Goal: Task Accomplishment & Management: Use online tool/utility

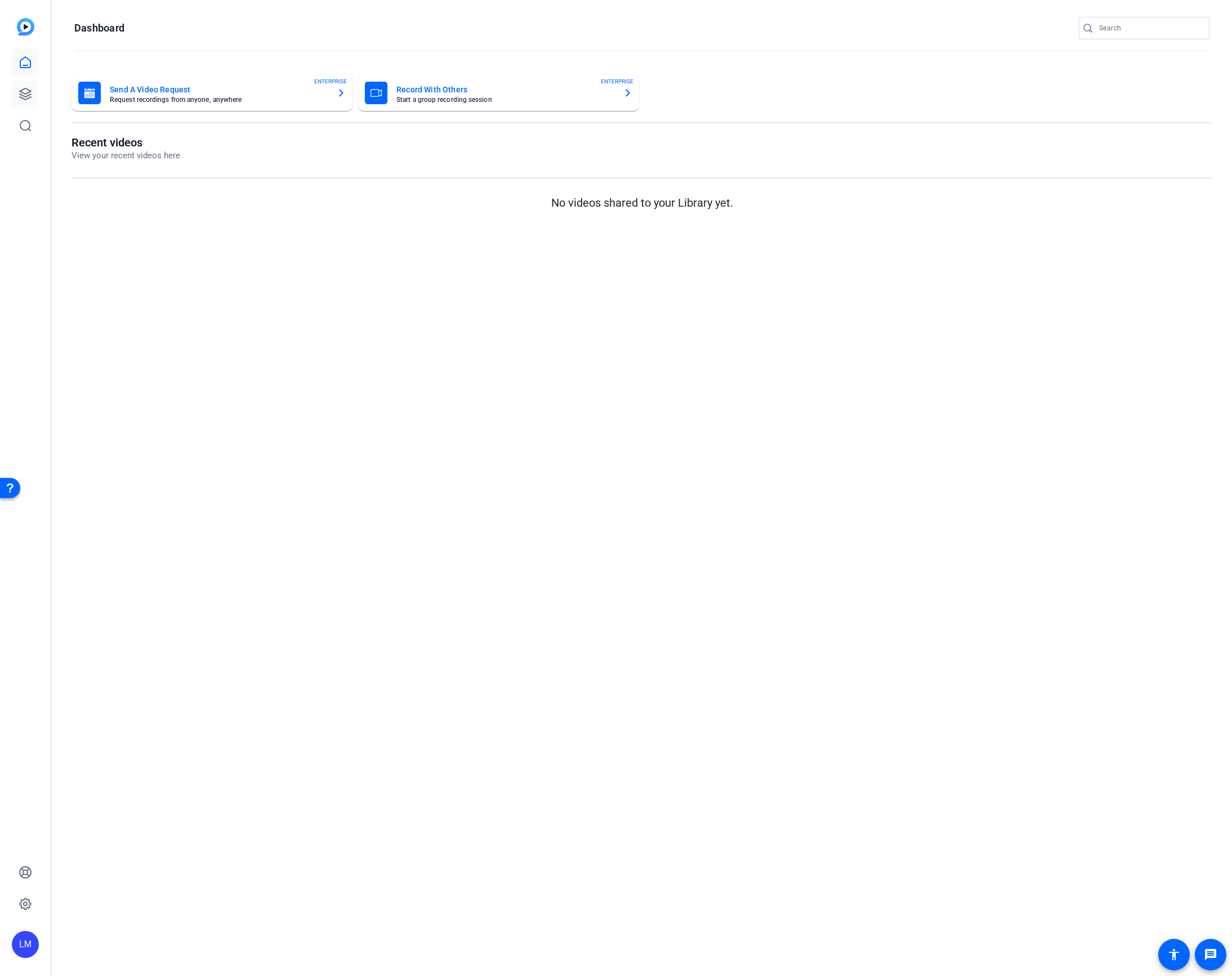
click at [27, 92] on icon at bounding box center [25, 94] width 13 height 13
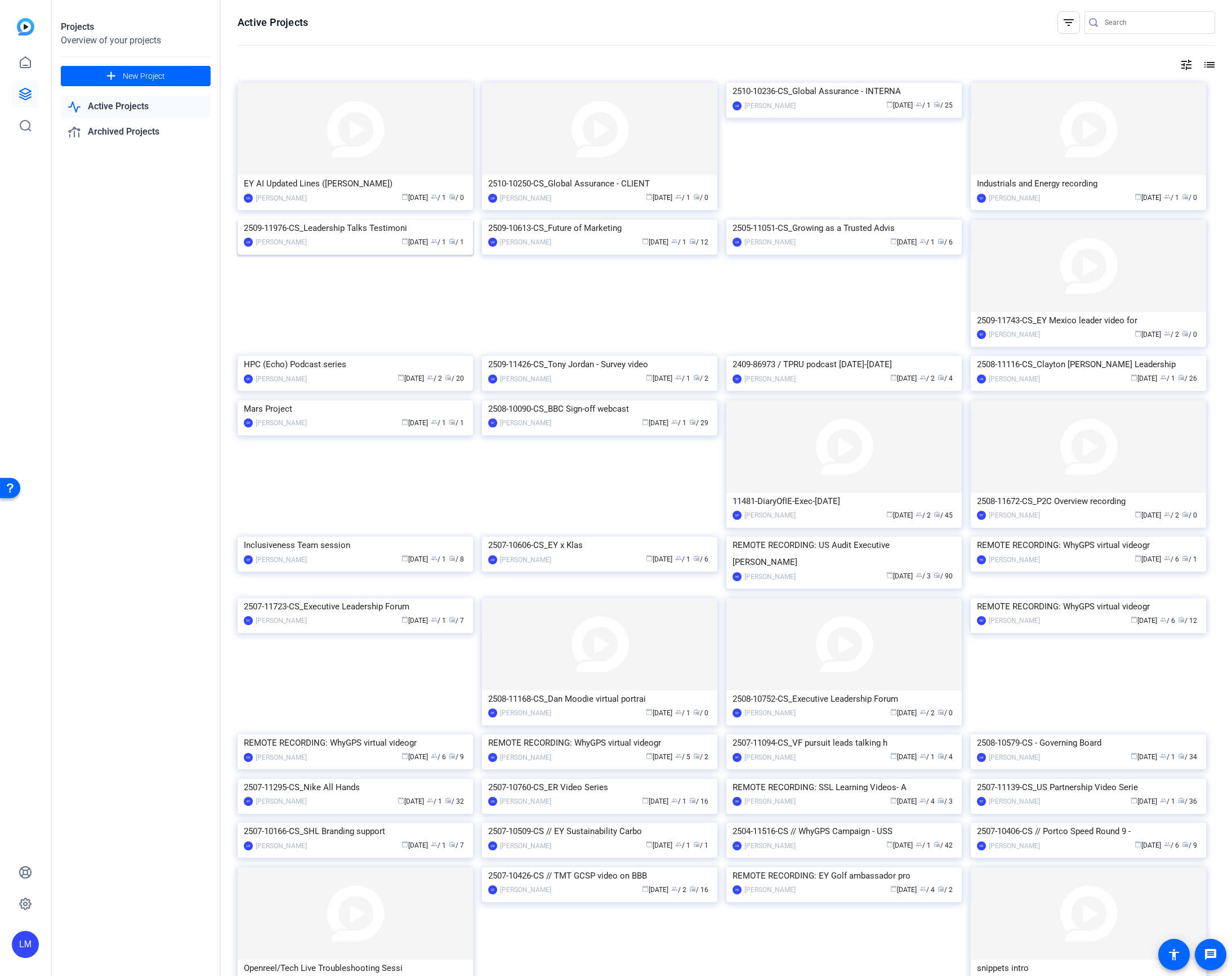
click at [392, 236] on div "2509-11976-CS_Leadership Talks Testimoni" at bounding box center [355, 228] width 223 height 17
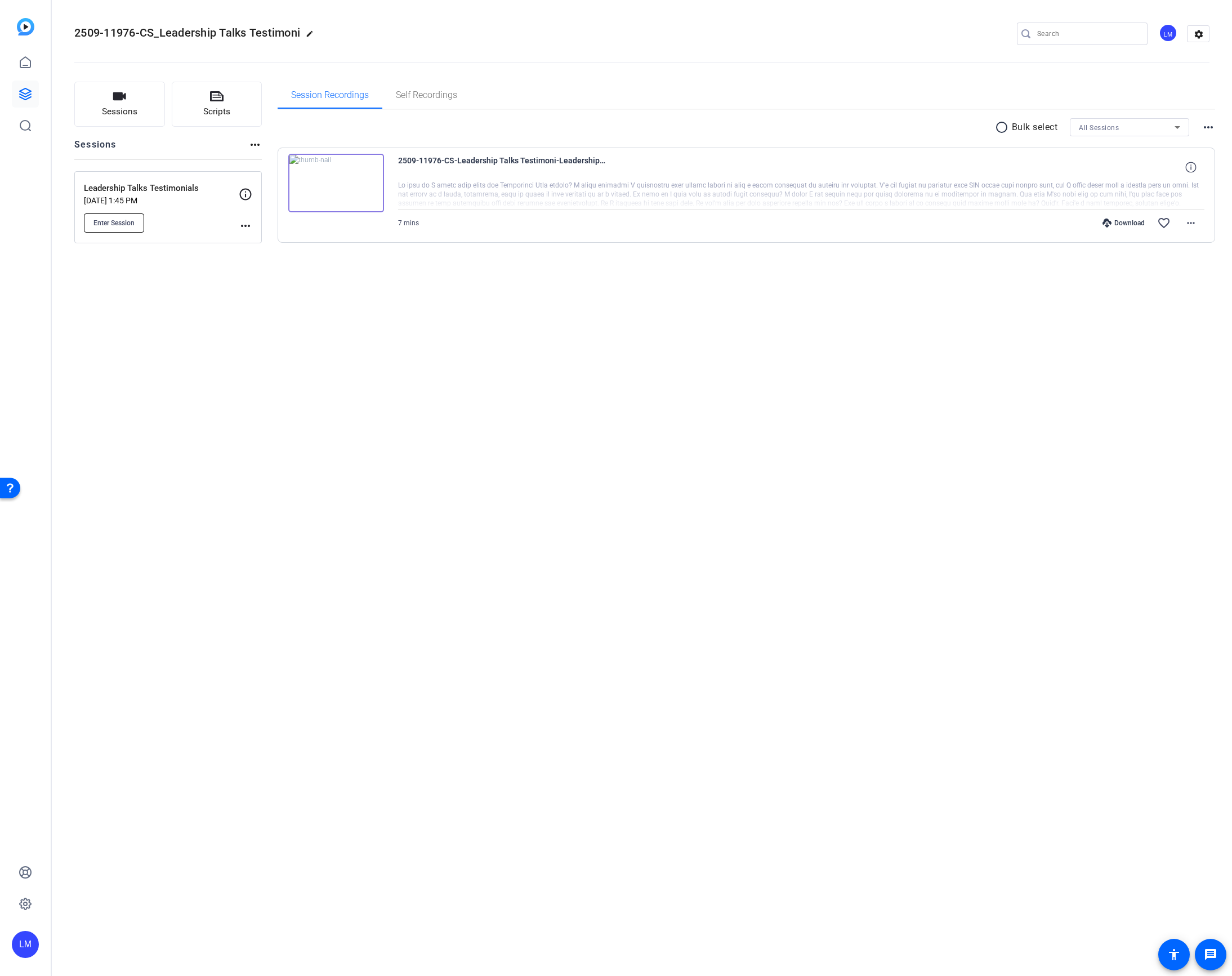
click at [89, 216] on button "Enter Session" at bounding box center [113, 223] width 60 height 19
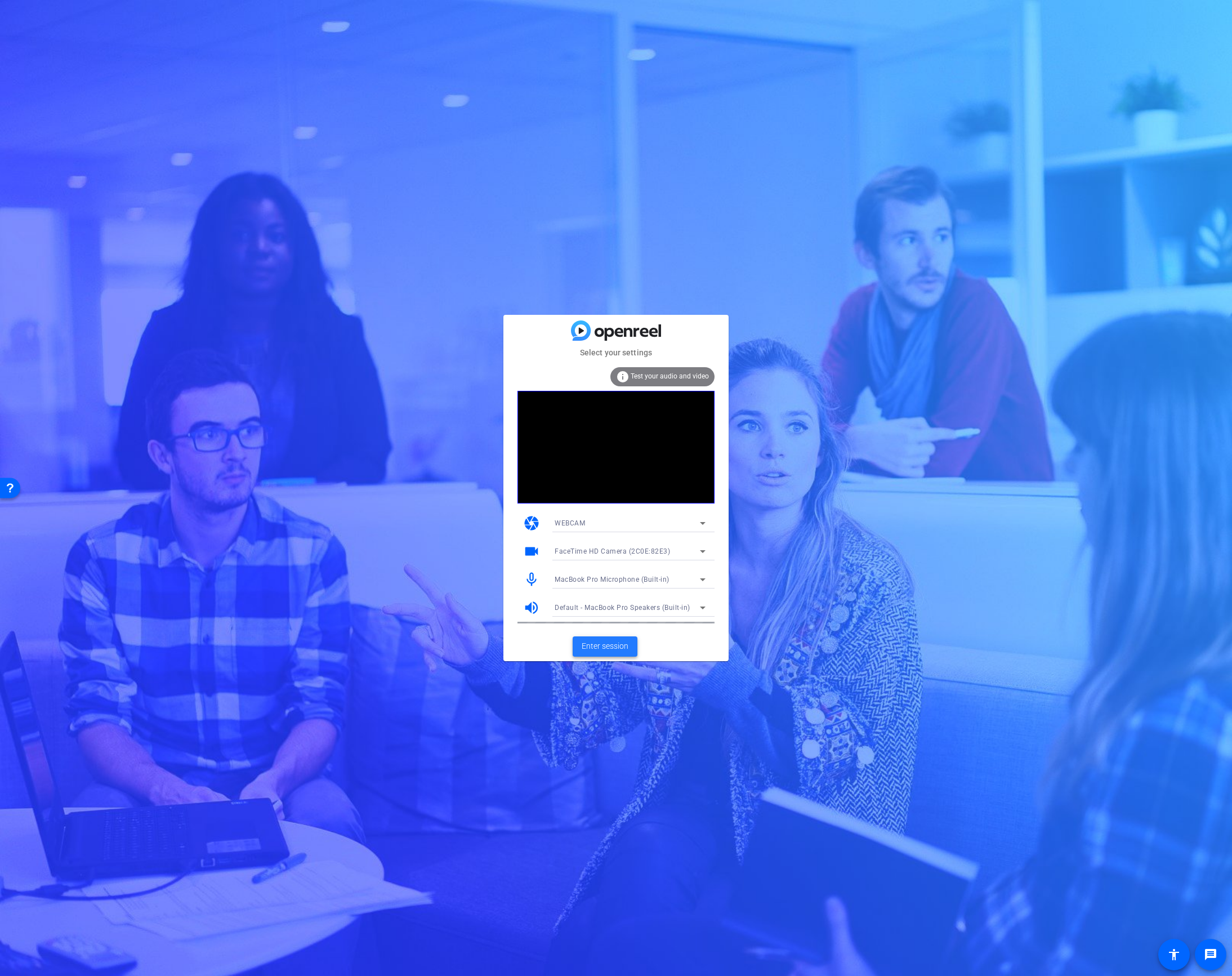
click at [614, 645] on span "Enter session" at bounding box center [605, 646] width 47 height 12
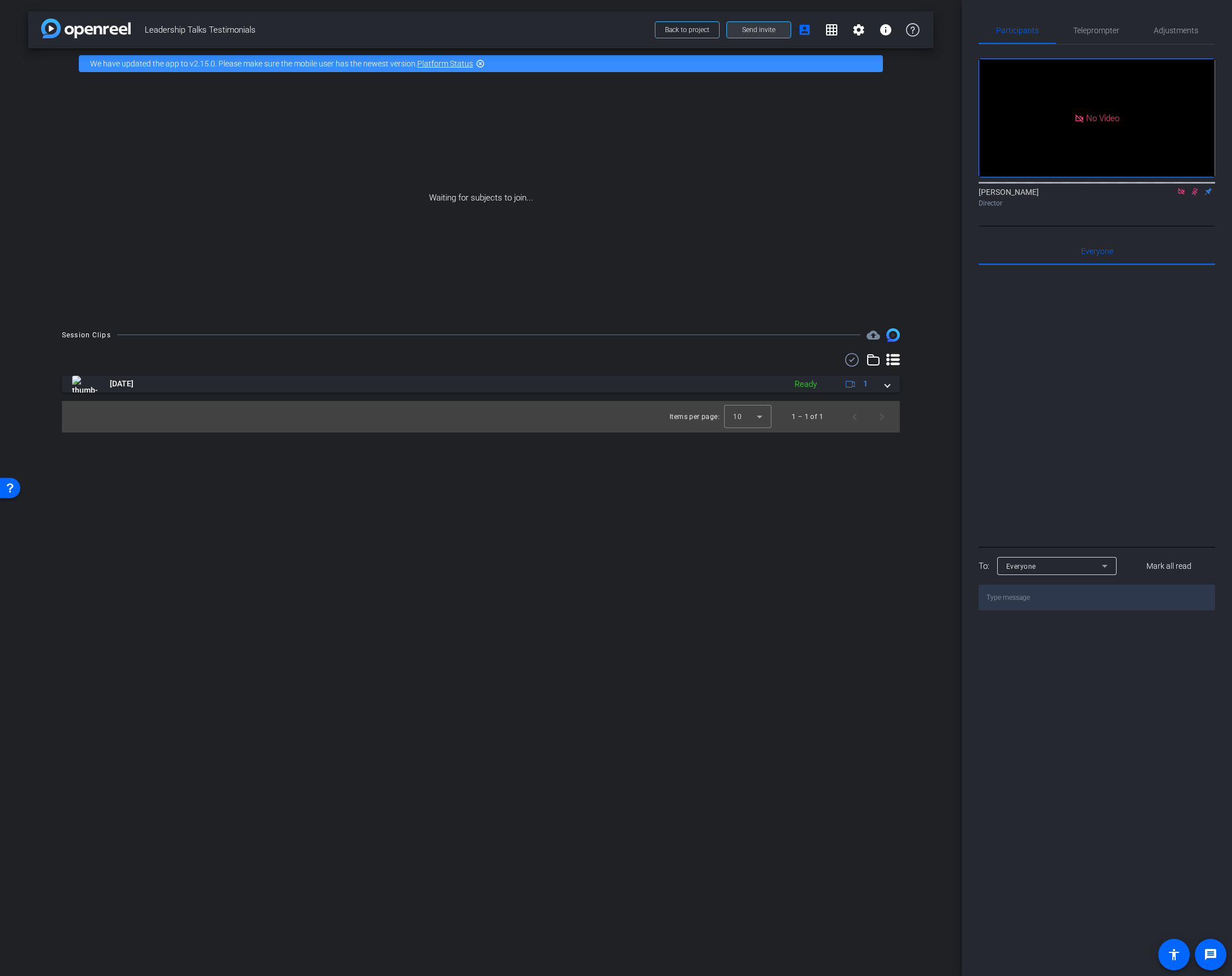
click at [765, 36] on span at bounding box center [758, 30] width 64 height 27
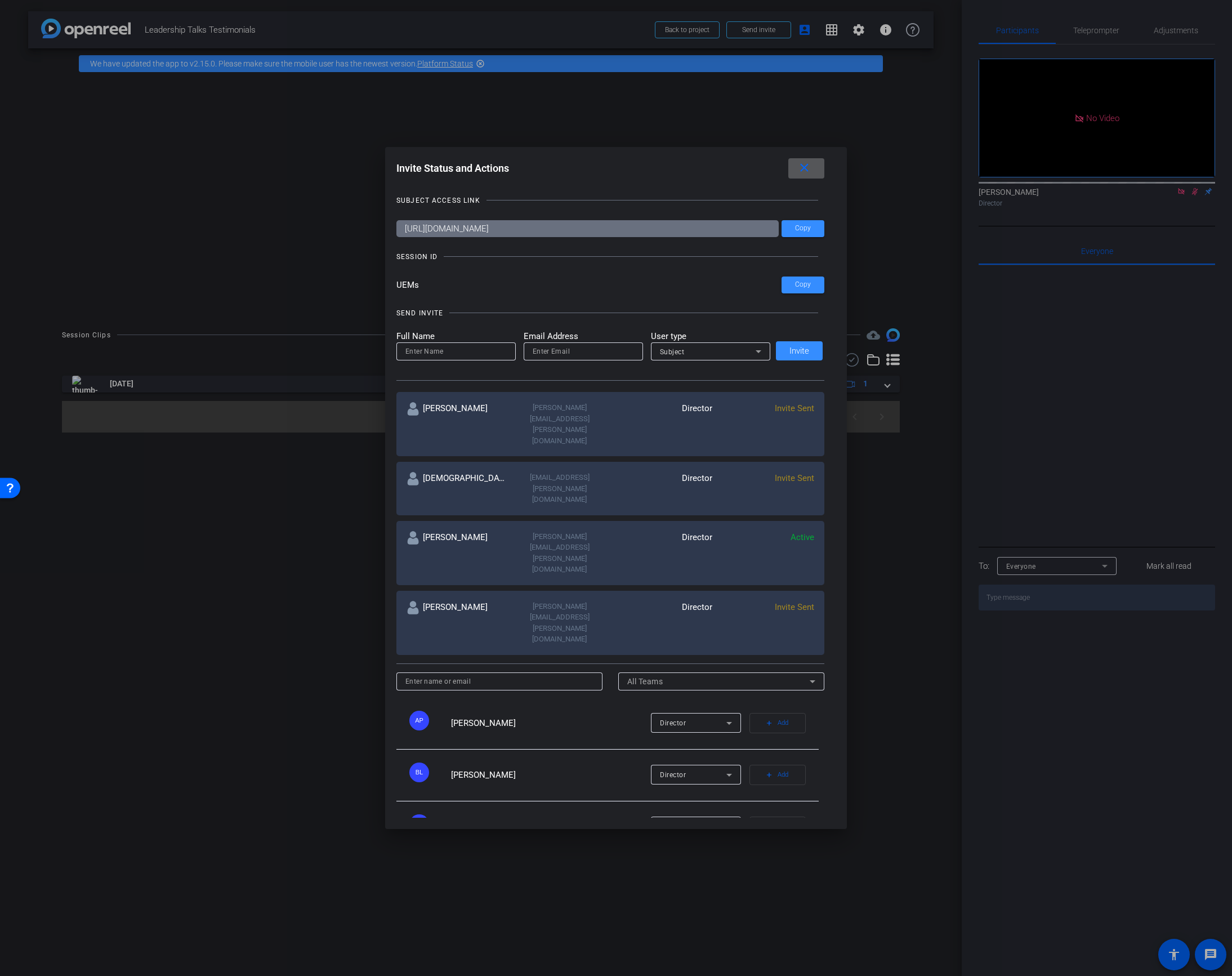
click at [803, 181] on span at bounding box center [806, 168] width 36 height 27
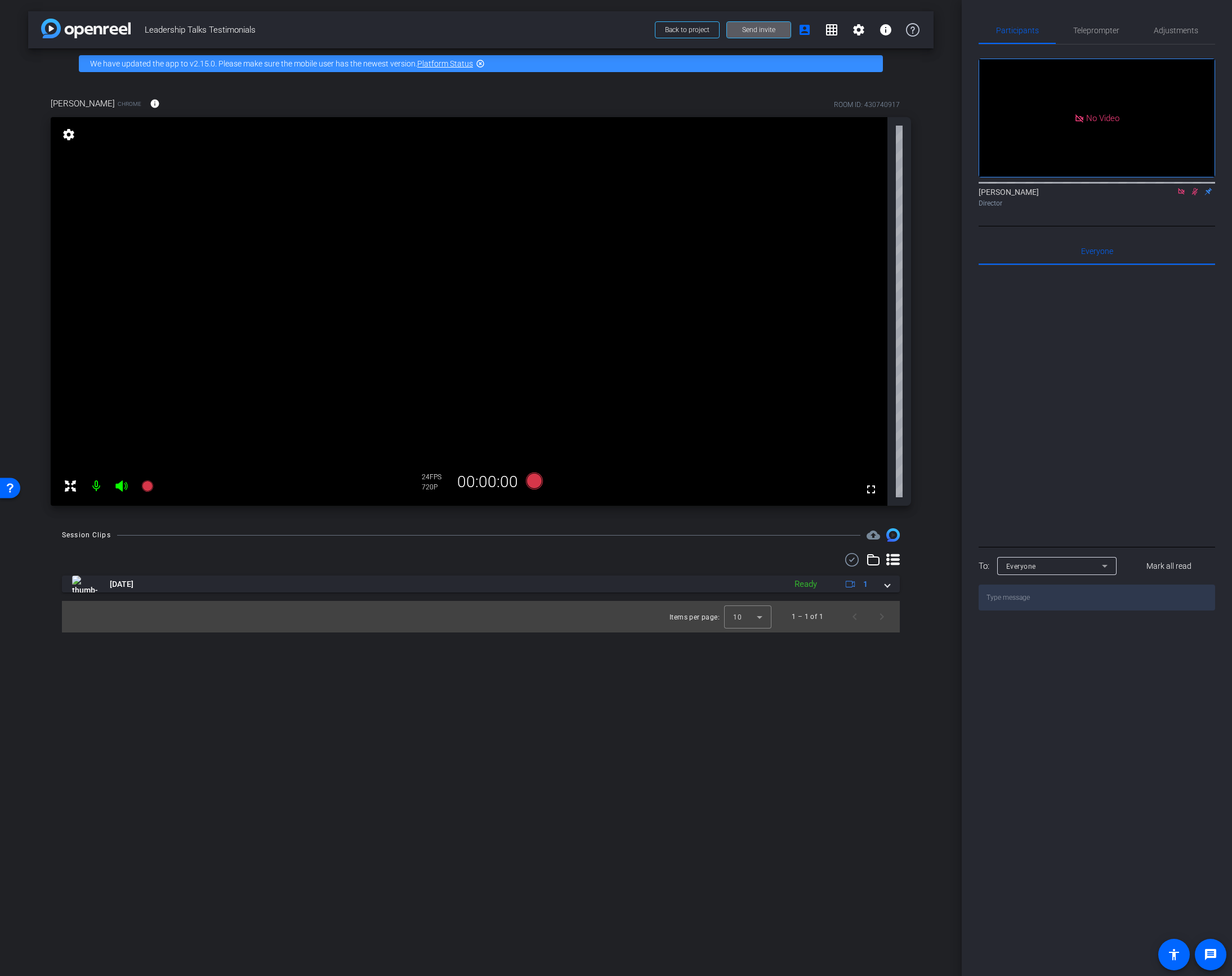
click at [1193, 195] on icon at bounding box center [1196, 192] width 6 height 7
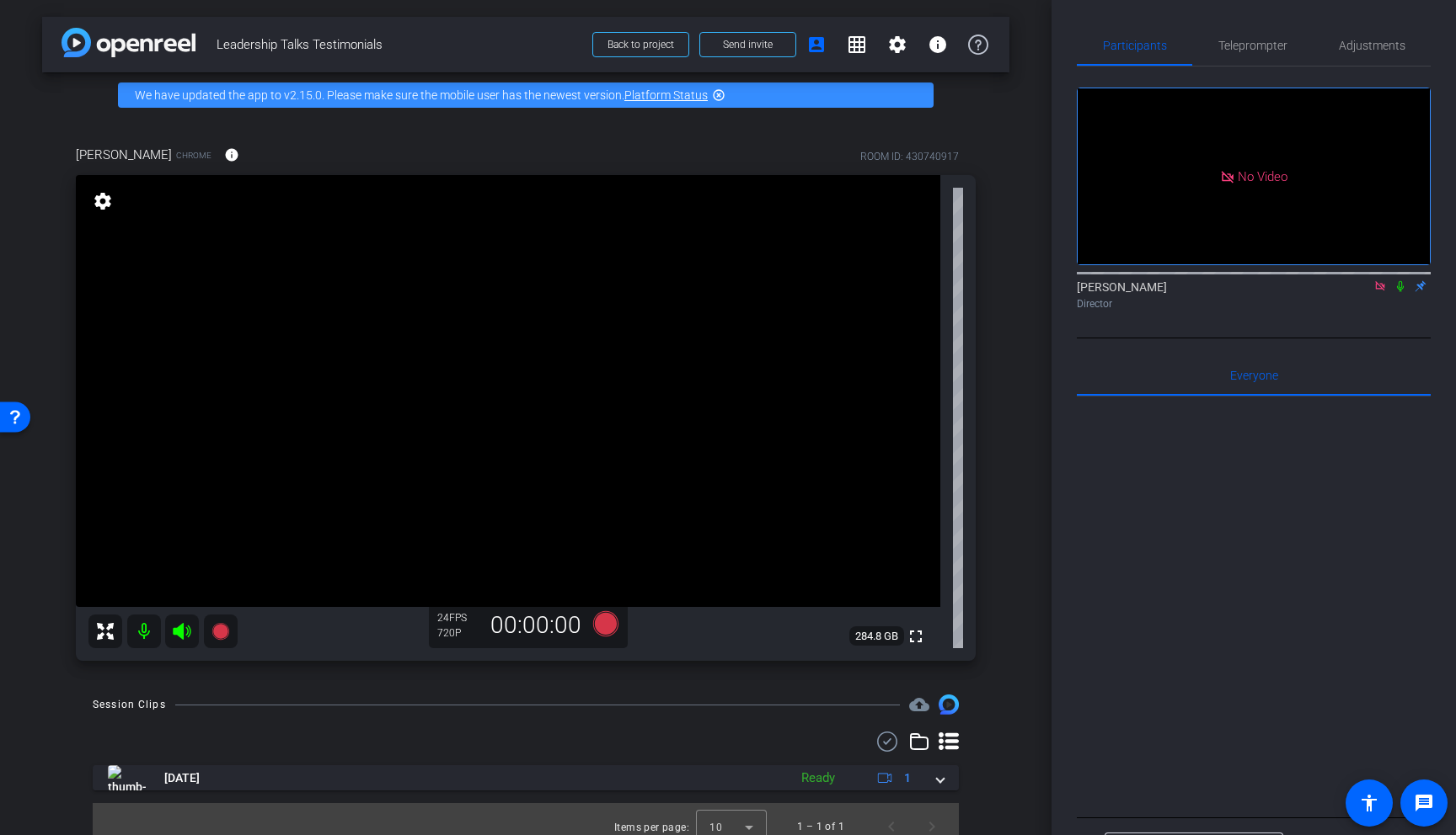
click at [103, 206] on mat-icon "settings" at bounding box center [103, 201] width 24 height 20
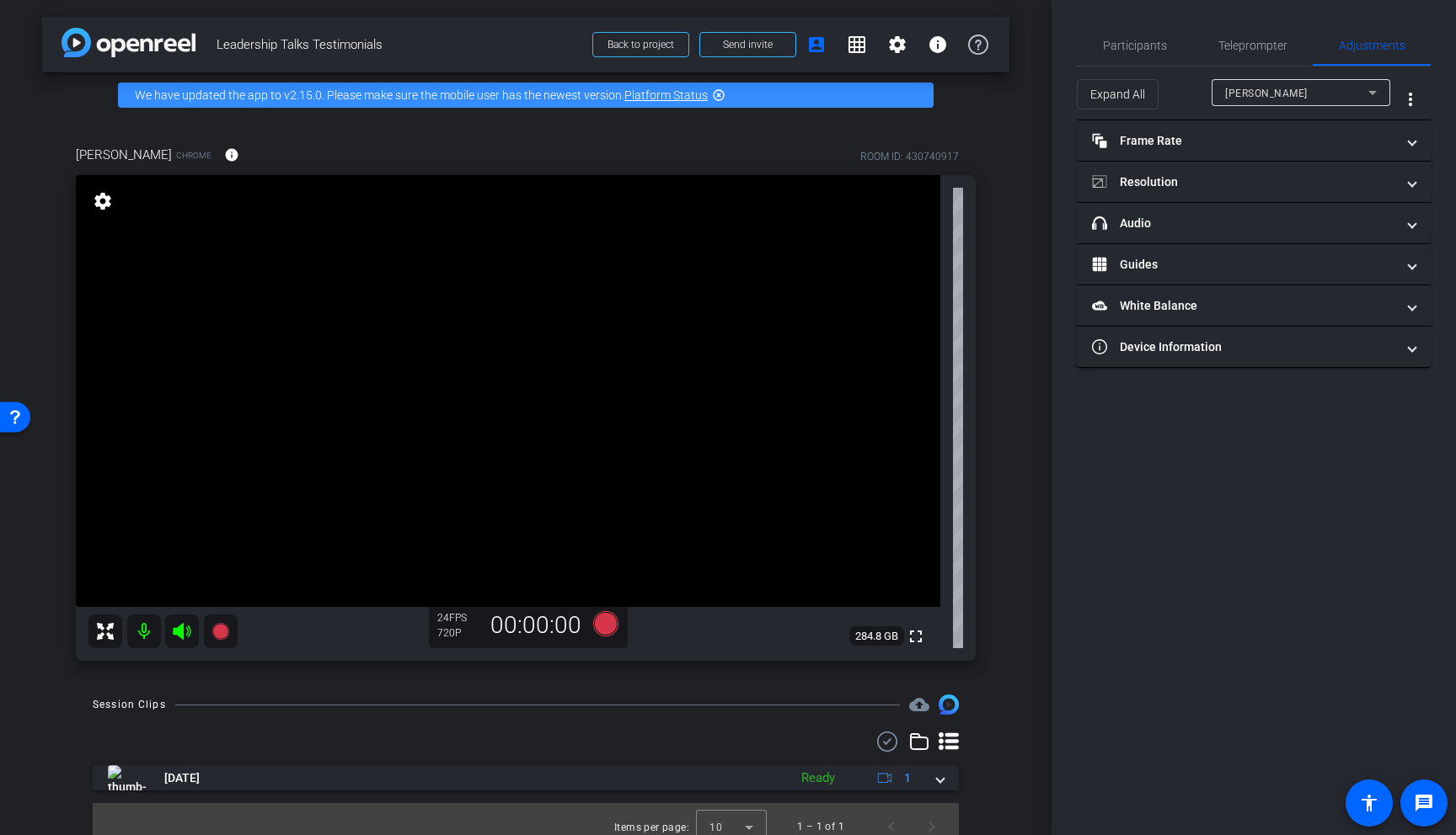
click at [102, 203] on mat-icon "settings" at bounding box center [103, 201] width 24 height 20
click at [1122, 47] on span "Participants" at bounding box center [1135, 45] width 64 height 12
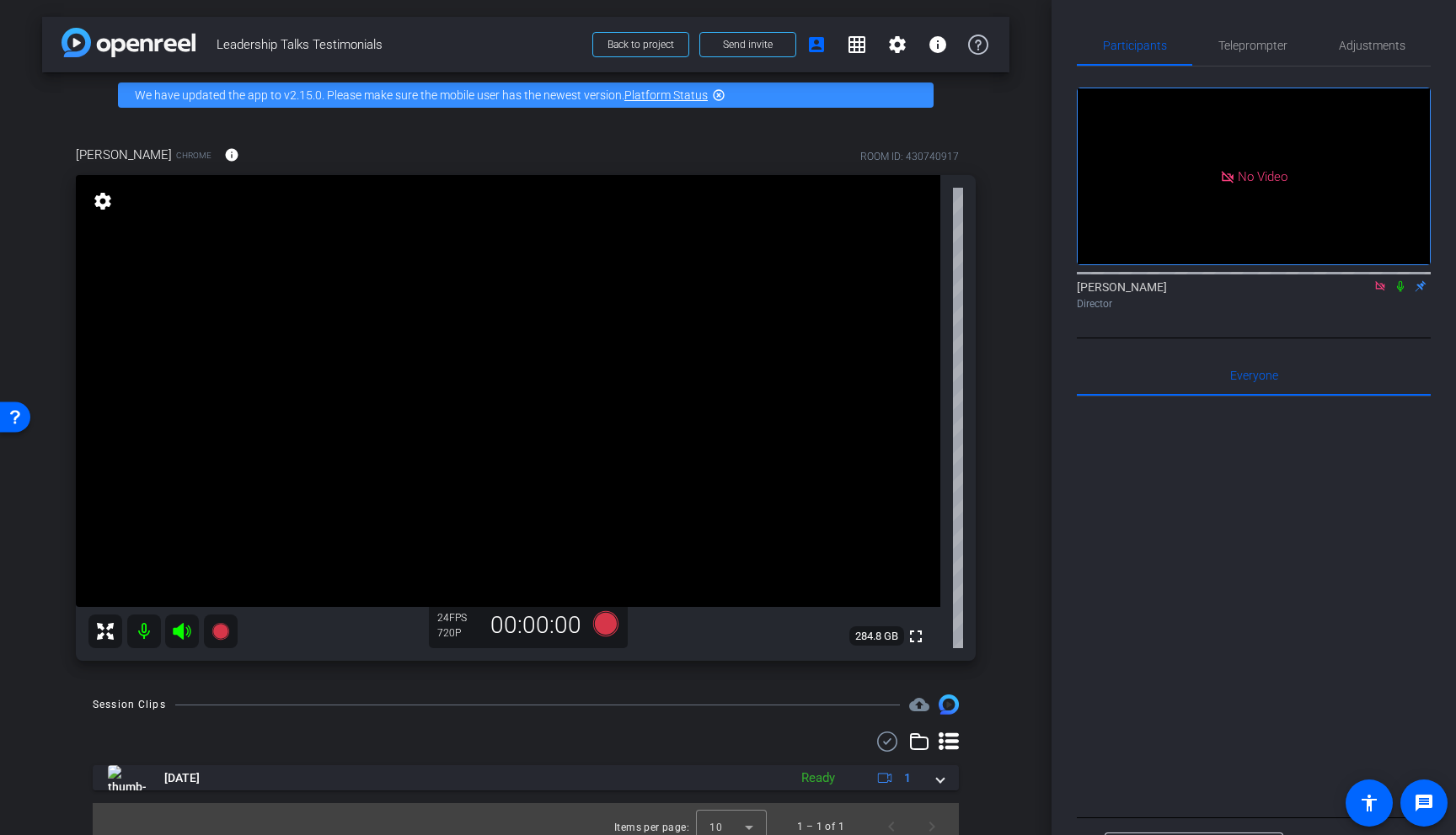
click at [103, 198] on mat-icon "settings" at bounding box center [103, 201] width 24 height 20
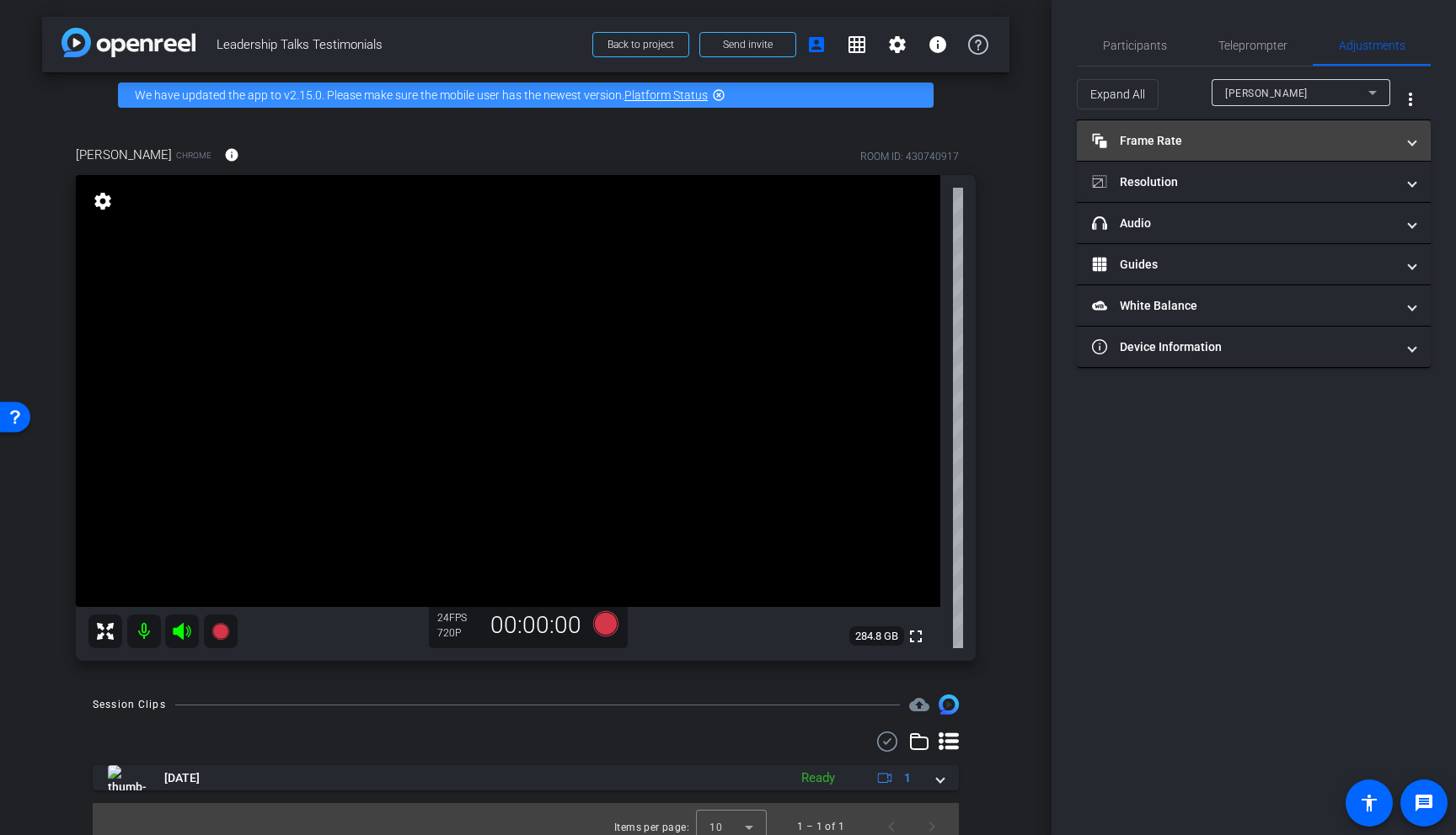
click at [1233, 134] on mat-panel-title "Frame Rate Frame Rate" at bounding box center [1244, 141] width 303 height 18
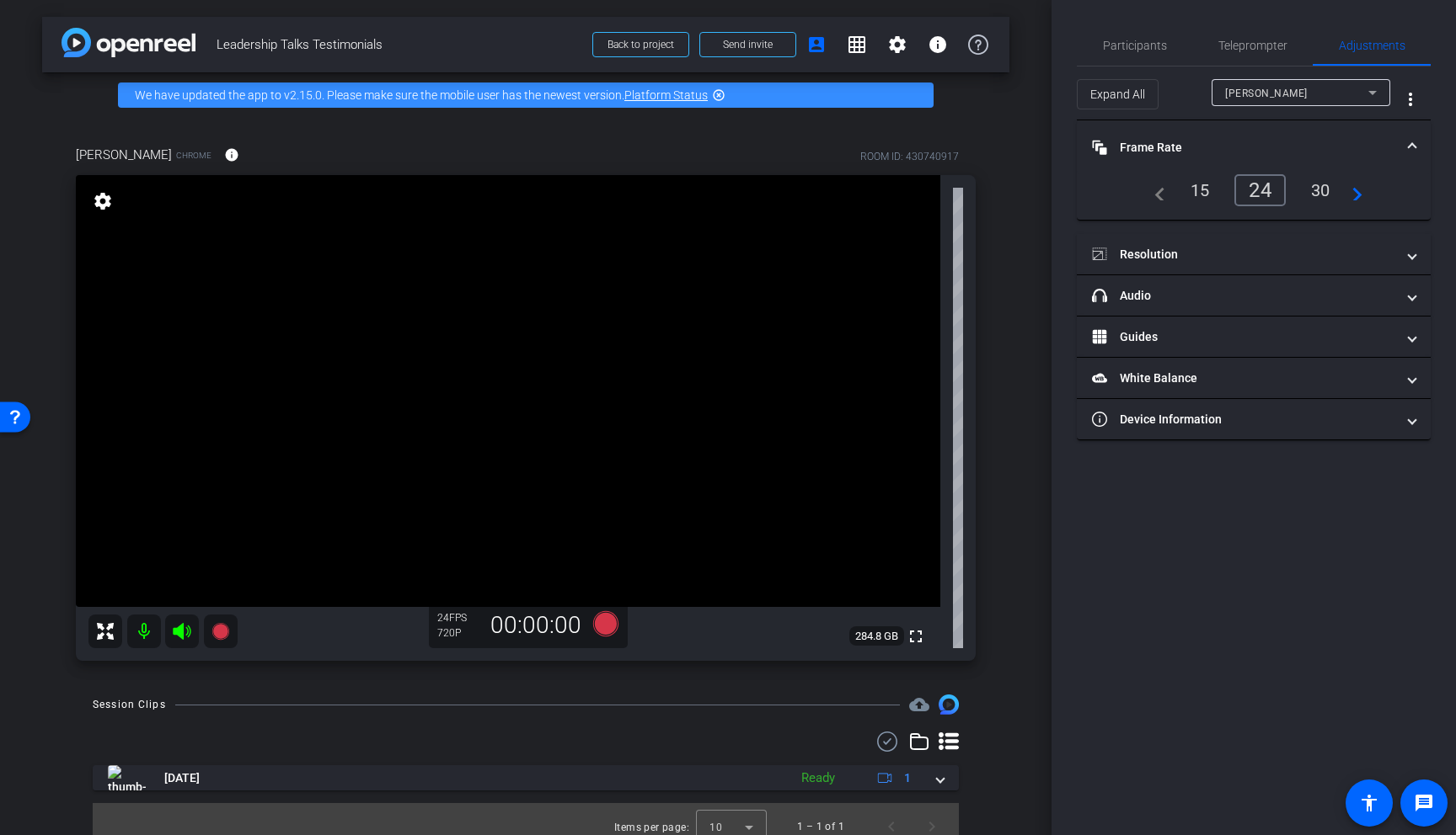
click at [1322, 185] on div "30" at bounding box center [1320, 190] width 44 height 29
click at [1253, 257] on mat-panel-title "Resolution" at bounding box center [1244, 255] width 303 height 18
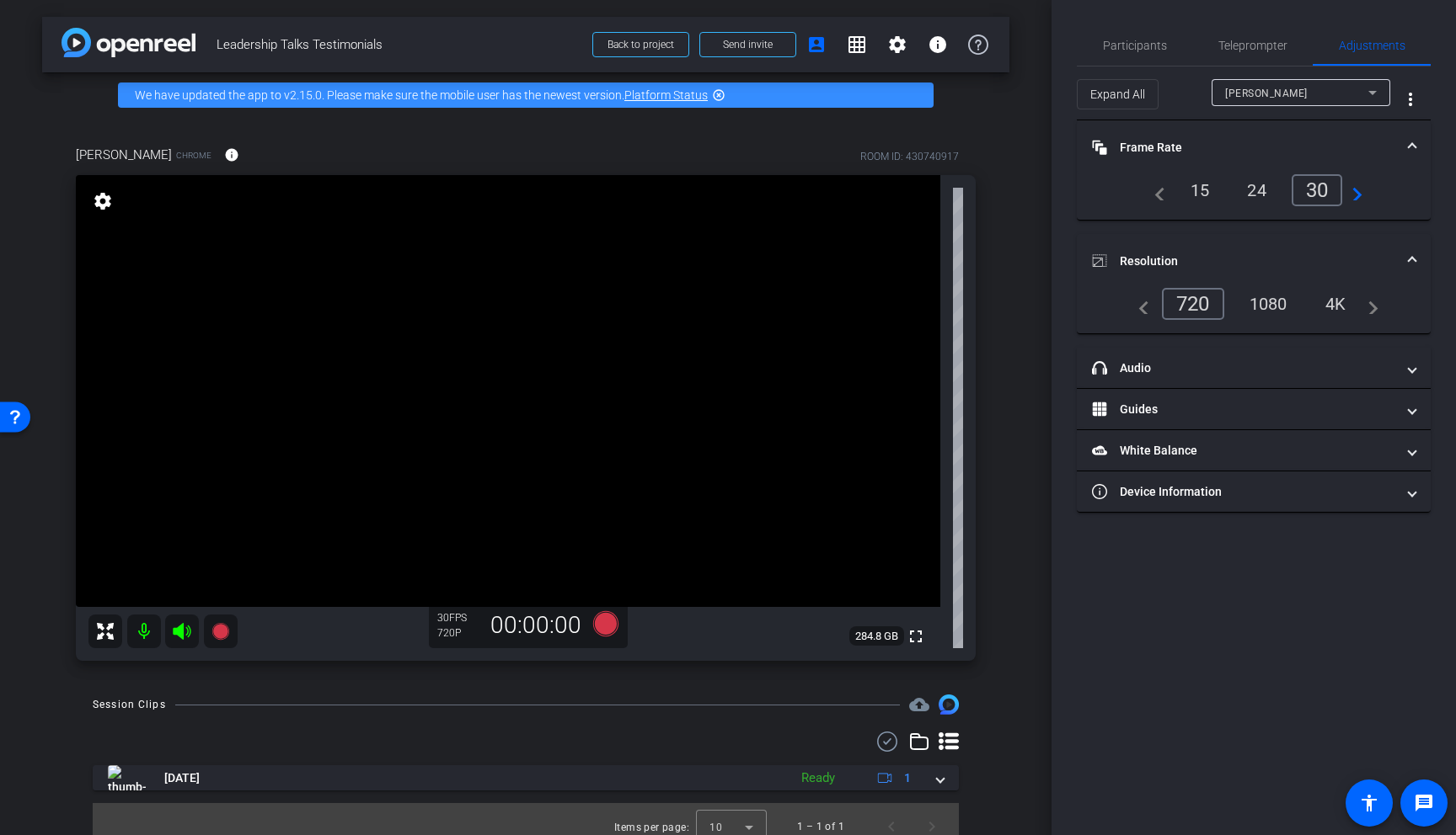
click at [1278, 297] on div "1080" at bounding box center [1269, 305] width 64 height 29
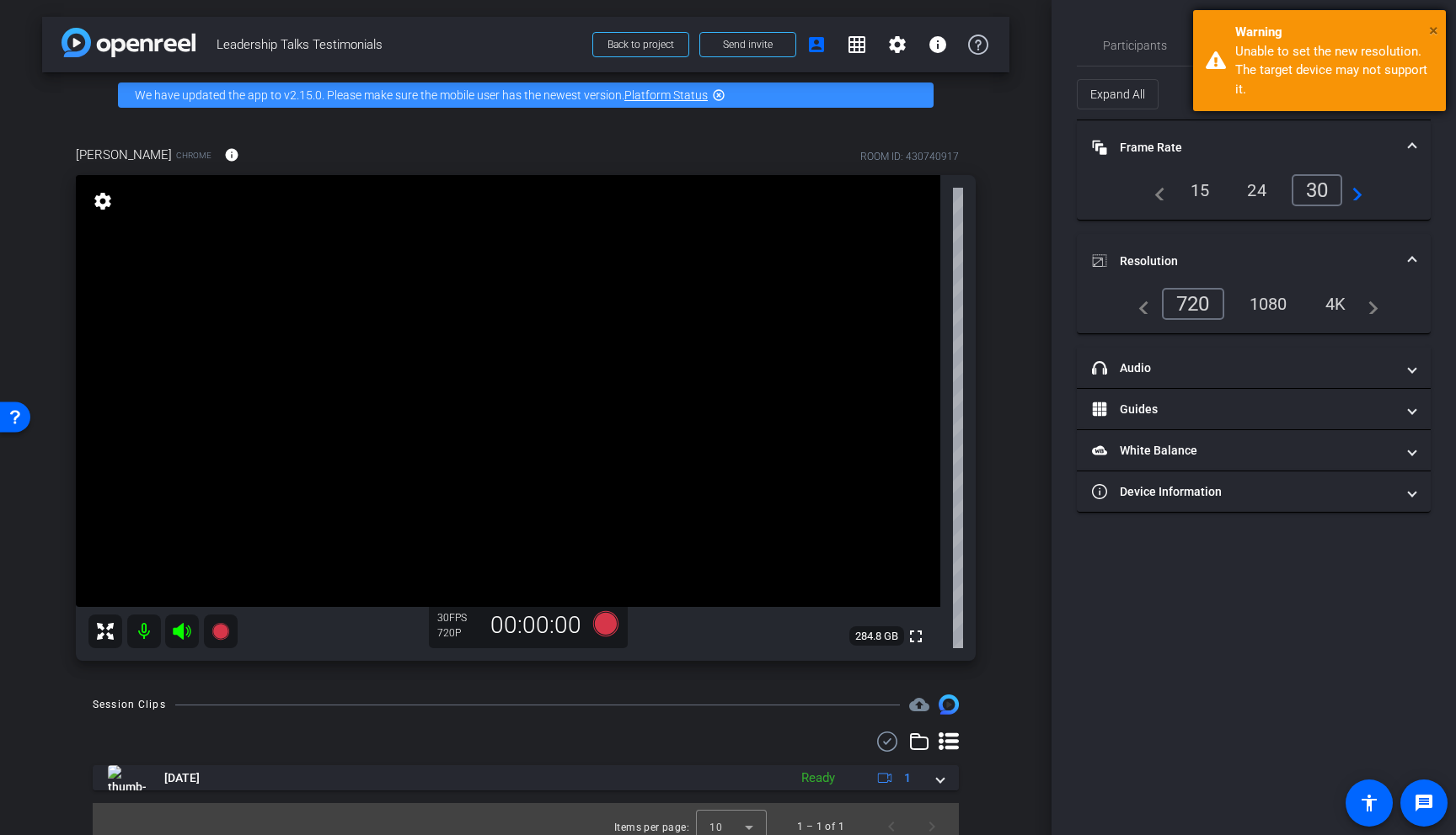
click at [1432, 30] on span "×" at bounding box center [1433, 30] width 9 height 20
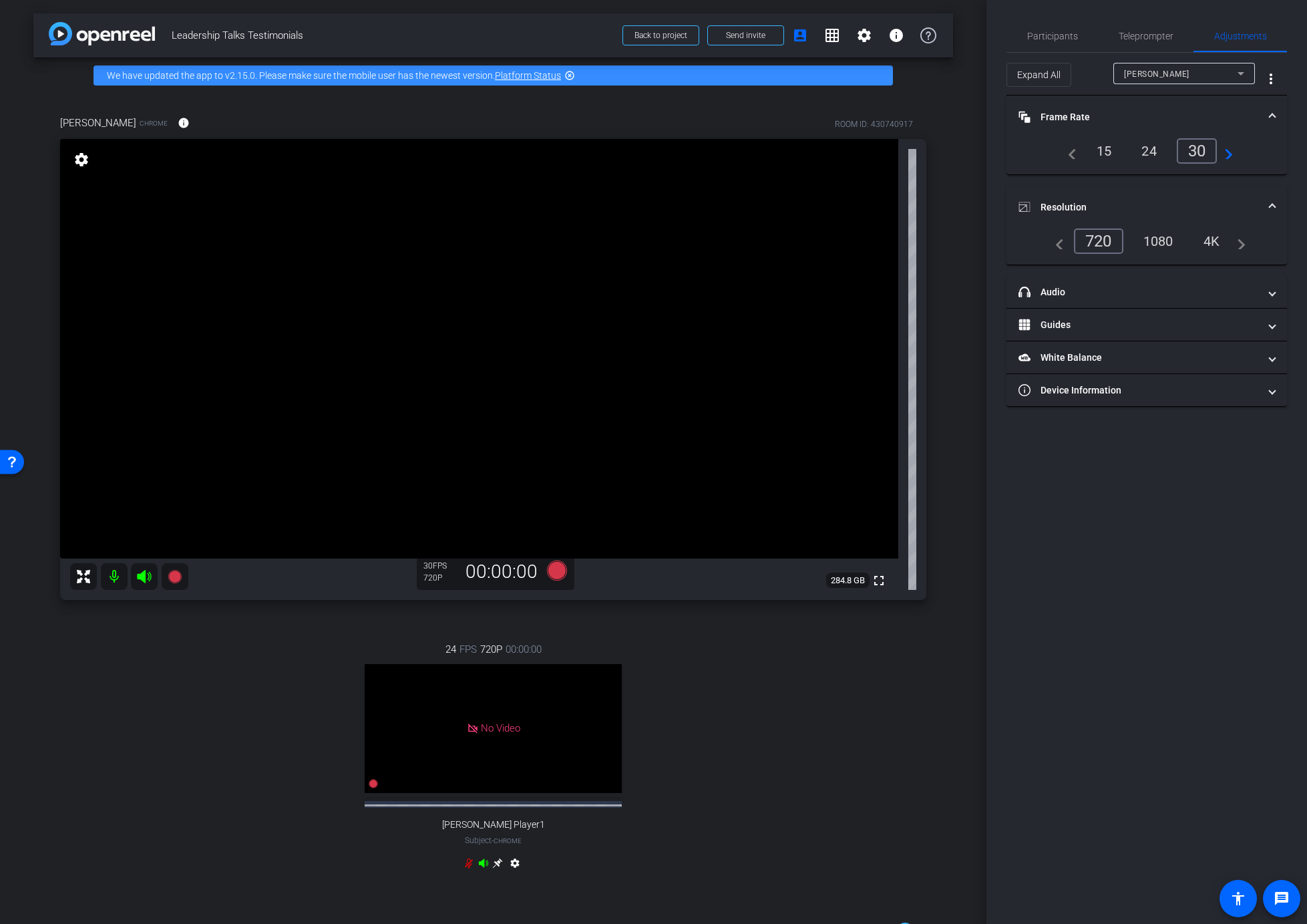
click at [1024, 580] on div "Participants Teleprompter Adjustments [PERSON_NAME] Director Everyone 0 Mark al…" at bounding box center [1147, 462] width 321 height 924
click at [1170, 74] on span "[PERSON_NAME]" at bounding box center [1156, 74] width 65 height 9
click at [1047, 508] on div at bounding box center [654, 462] width 1307 height 924
click at [180, 577] on icon at bounding box center [174, 576] width 14 height 14
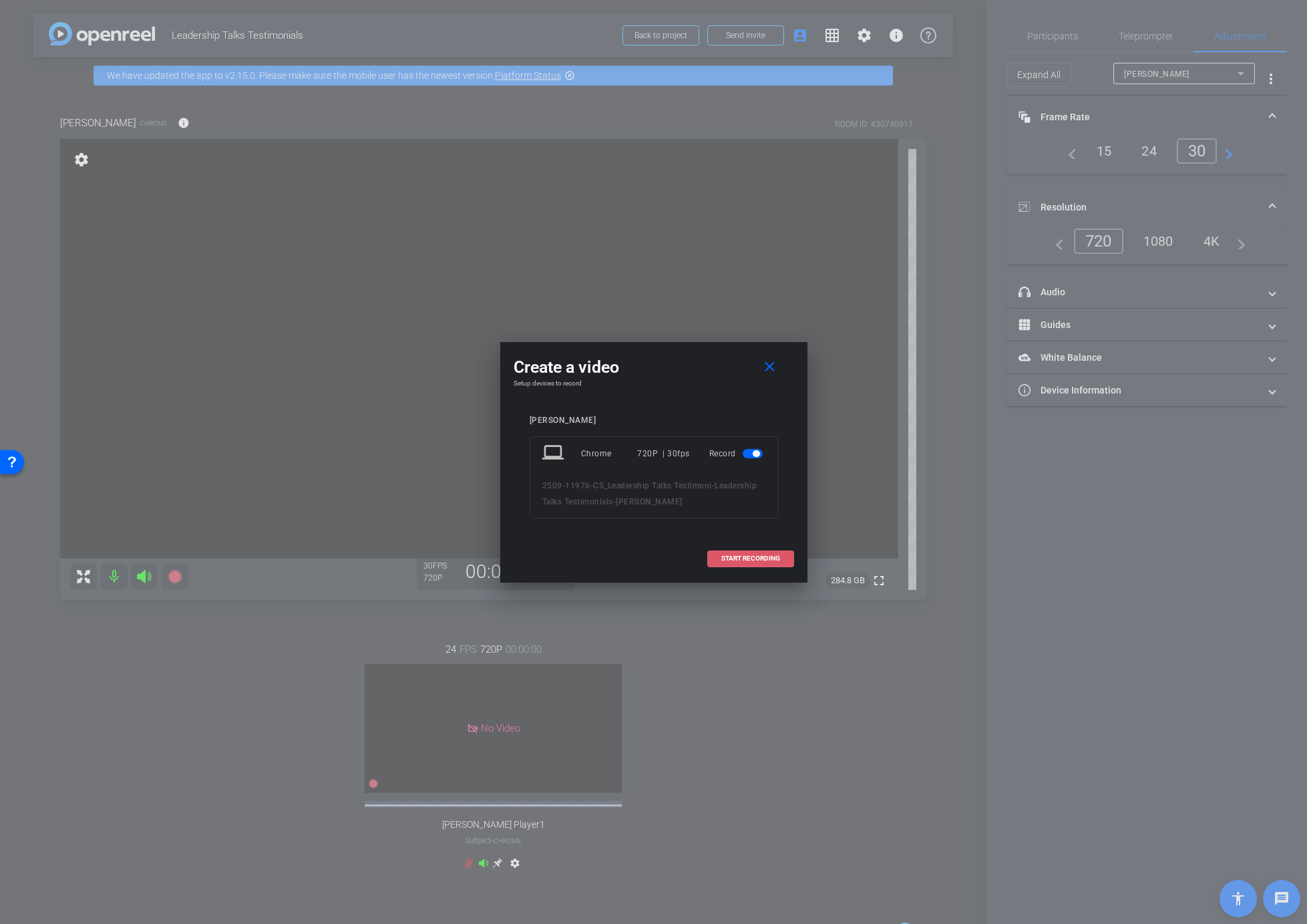
click at [731, 555] on span "START RECORDING" at bounding box center [751, 558] width 59 height 6
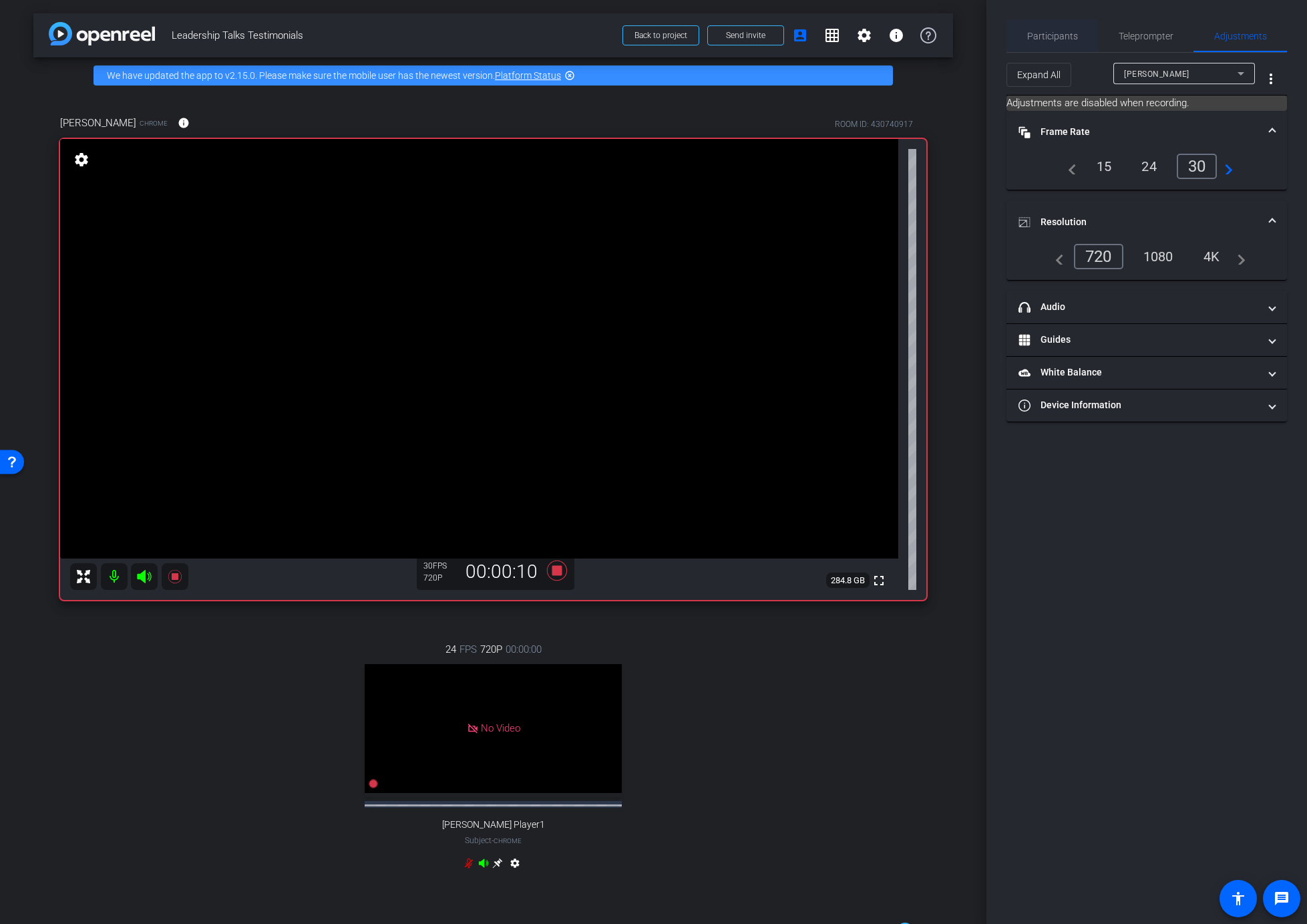
click at [1073, 35] on span "Participants" at bounding box center [1053, 36] width 51 height 9
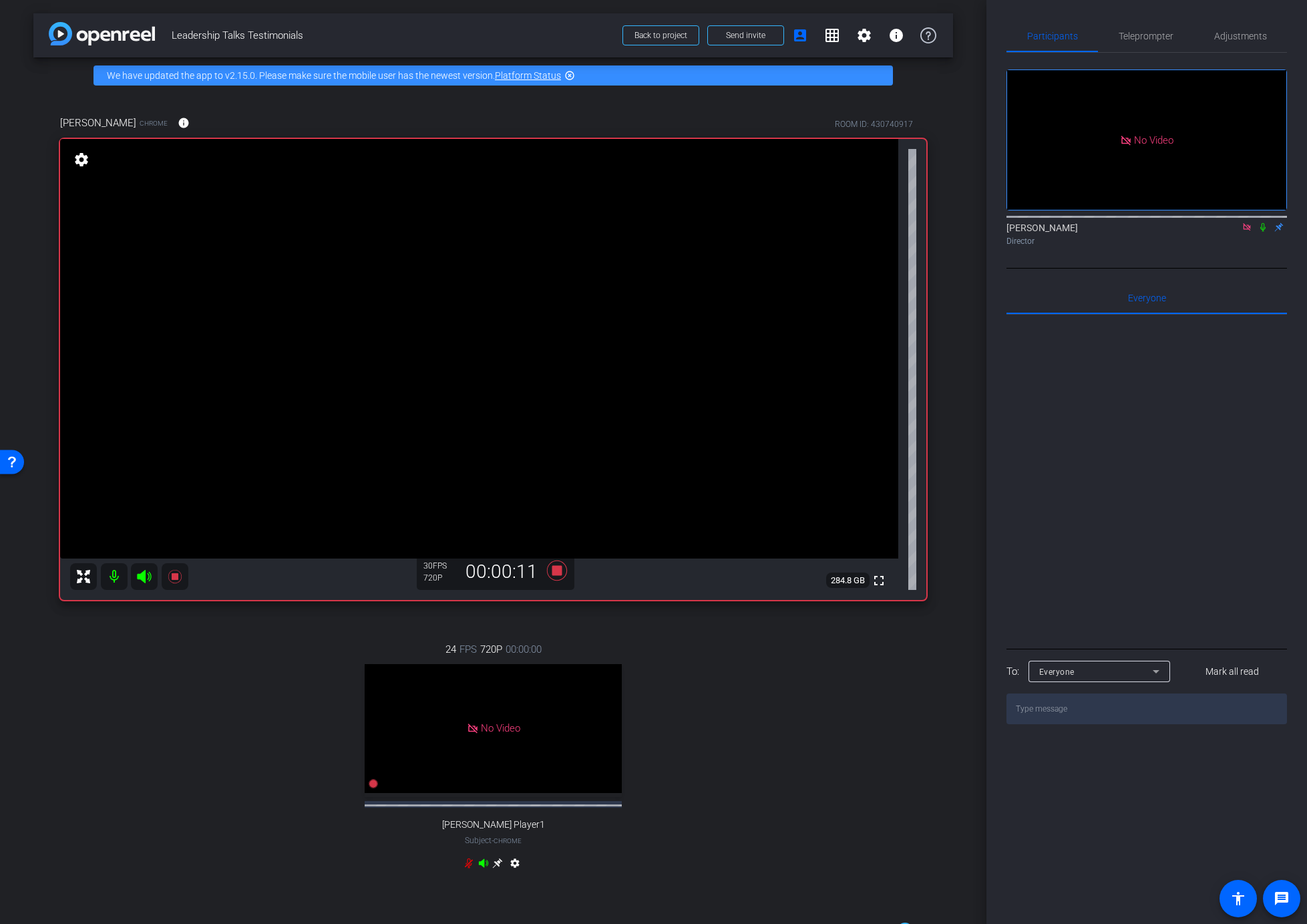
click at [1267, 222] on icon at bounding box center [1262, 227] width 11 height 9
click at [1262, 223] on icon at bounding box center [1263, 227] width 7 height 9
click at [1261, 223] on icon at bounding box center [1262, 227] width 5 height 9
click at [1260, 222] on icon at bounding box center [1262, 227] width 11 height 9
click at [1264, 222] on icon at bounding box center [1262, 227] width 11 height 9
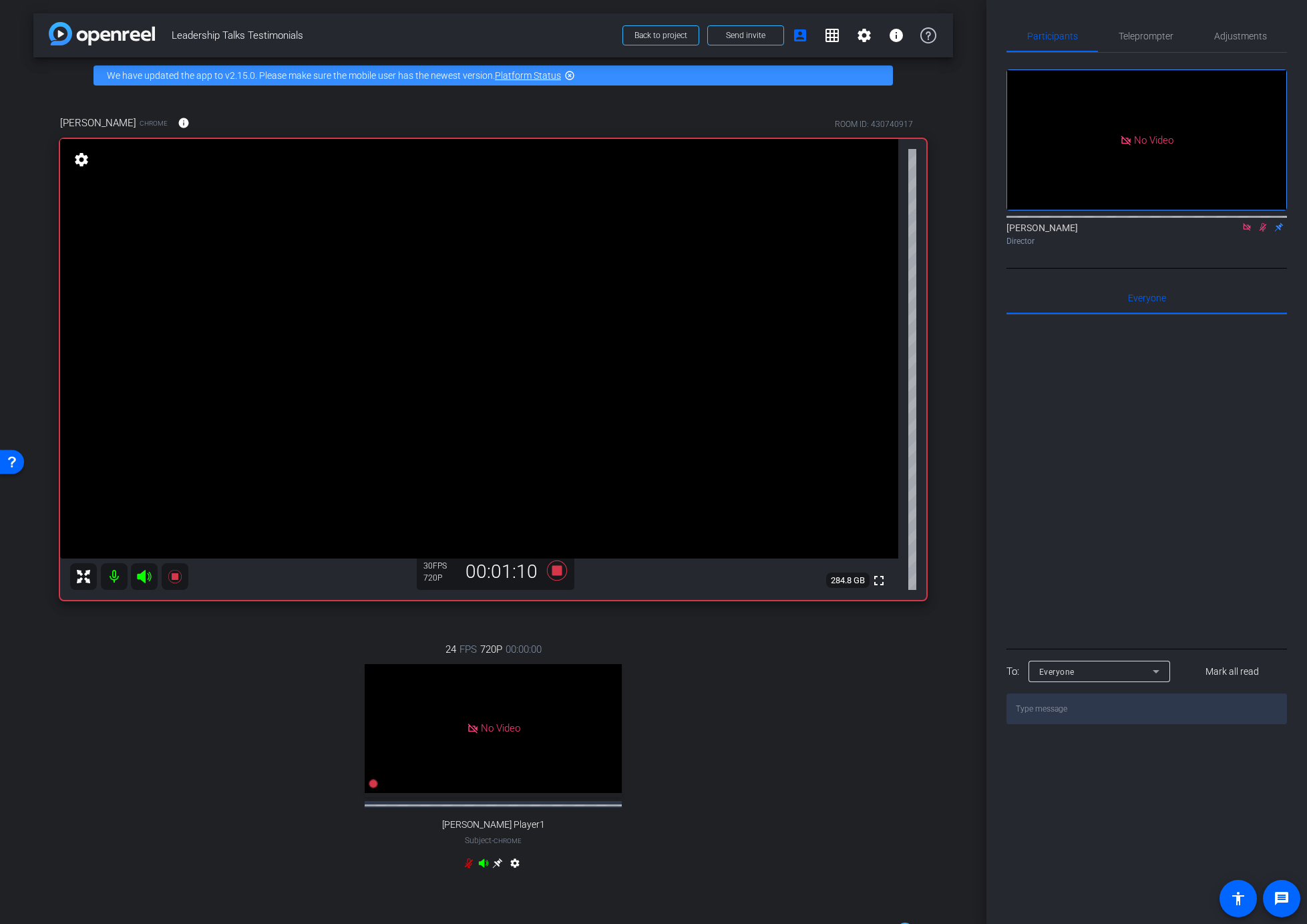
click at [1265, 222] on icon at bounding box center [1262, 227] width 11 height 9
click at [1268, 235] on div "Director" at bounding box center [1147, 241] width 280 height 12
click at [1263, 223] on icon at bounding box center [1263, 227] width 7 height 9
click at [1268, 221] on mat-icon at bounding box center [1262, 227] width 16 height 12
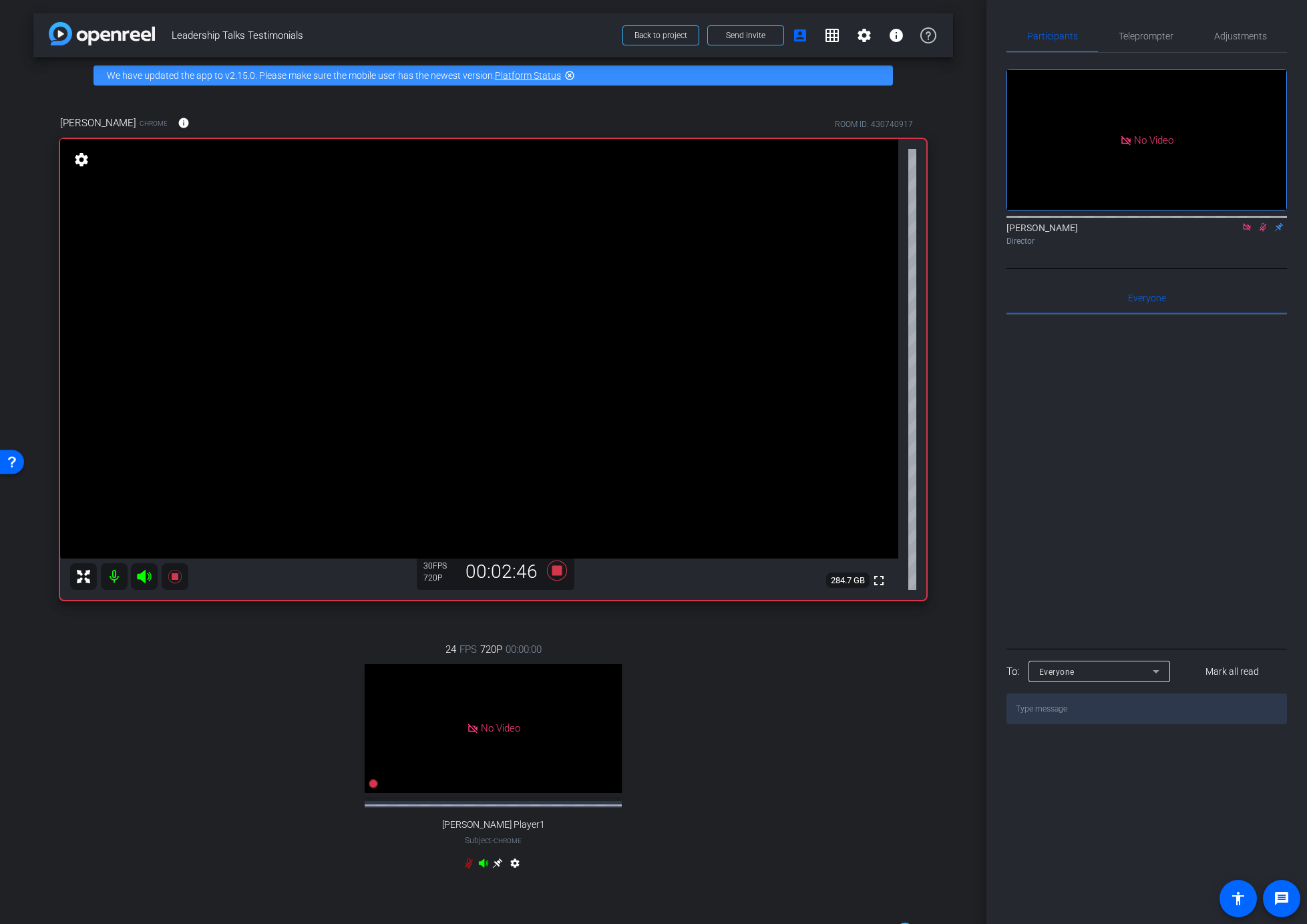
click at [1262, 223] on icon at bounding box center [1263, 227] width 7 height 9
click at [1262, 222] on icon at bounding box center [1262, 227] width 11 height 9
click at [1272, 221] on div "[PERSON_NAME] Director" at bounding box center [1147, 234] width 280 height 26
click at [1263, 222] on icon at bounding box center [1262, 227] width 11 height 9
click at [1265, 222] on icon at bounding box center [1262, 227] width 11 height 9
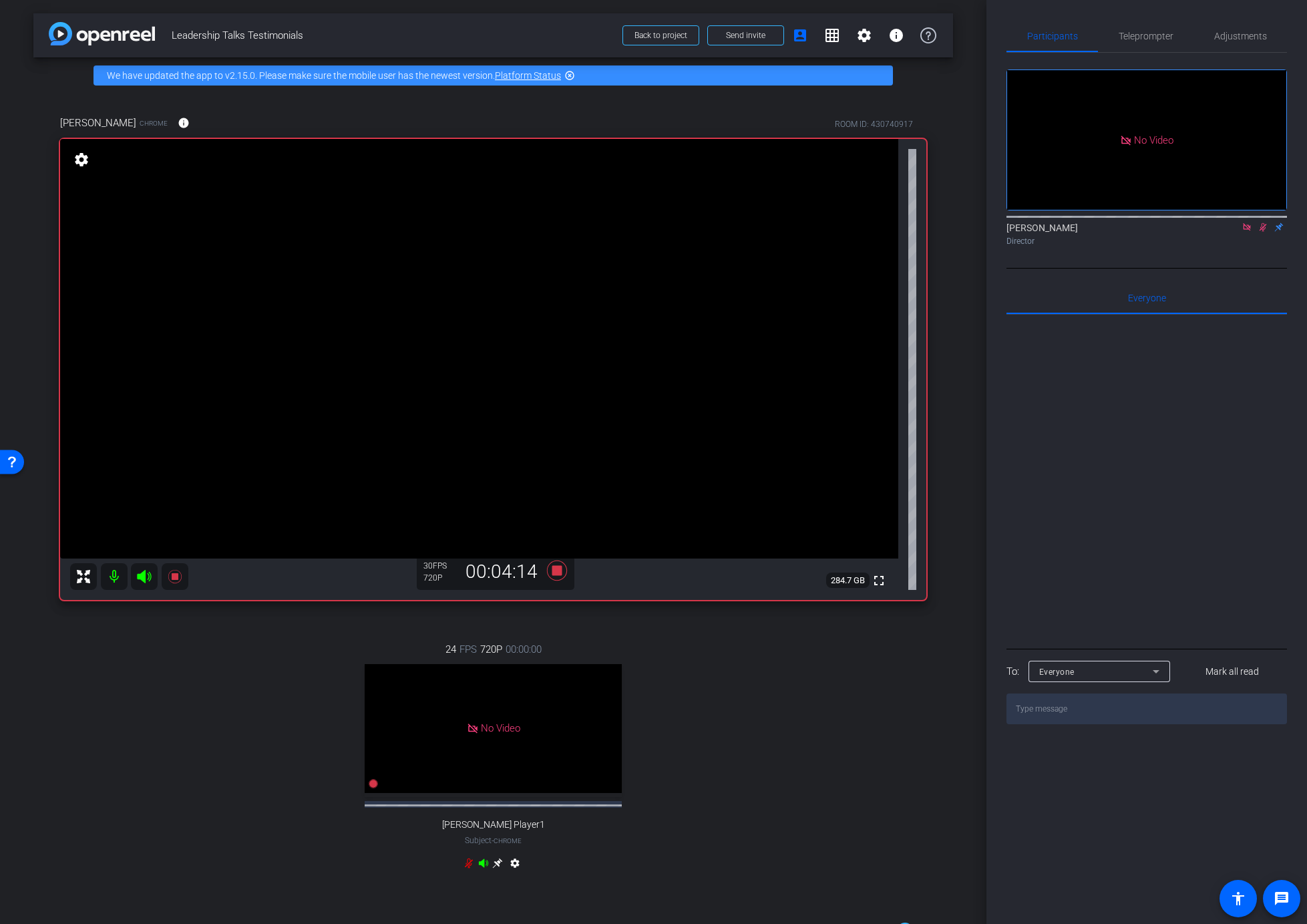
click at [1264, 222] on icon at bounding box center [1262, 227] width 11 height 9
click at [1264, 223] on icon at bounding box center [1262, 227] width 5 height 9
click at [1260, 221] on mat-icon at bounding box center [1262, 227] width 16 height 12
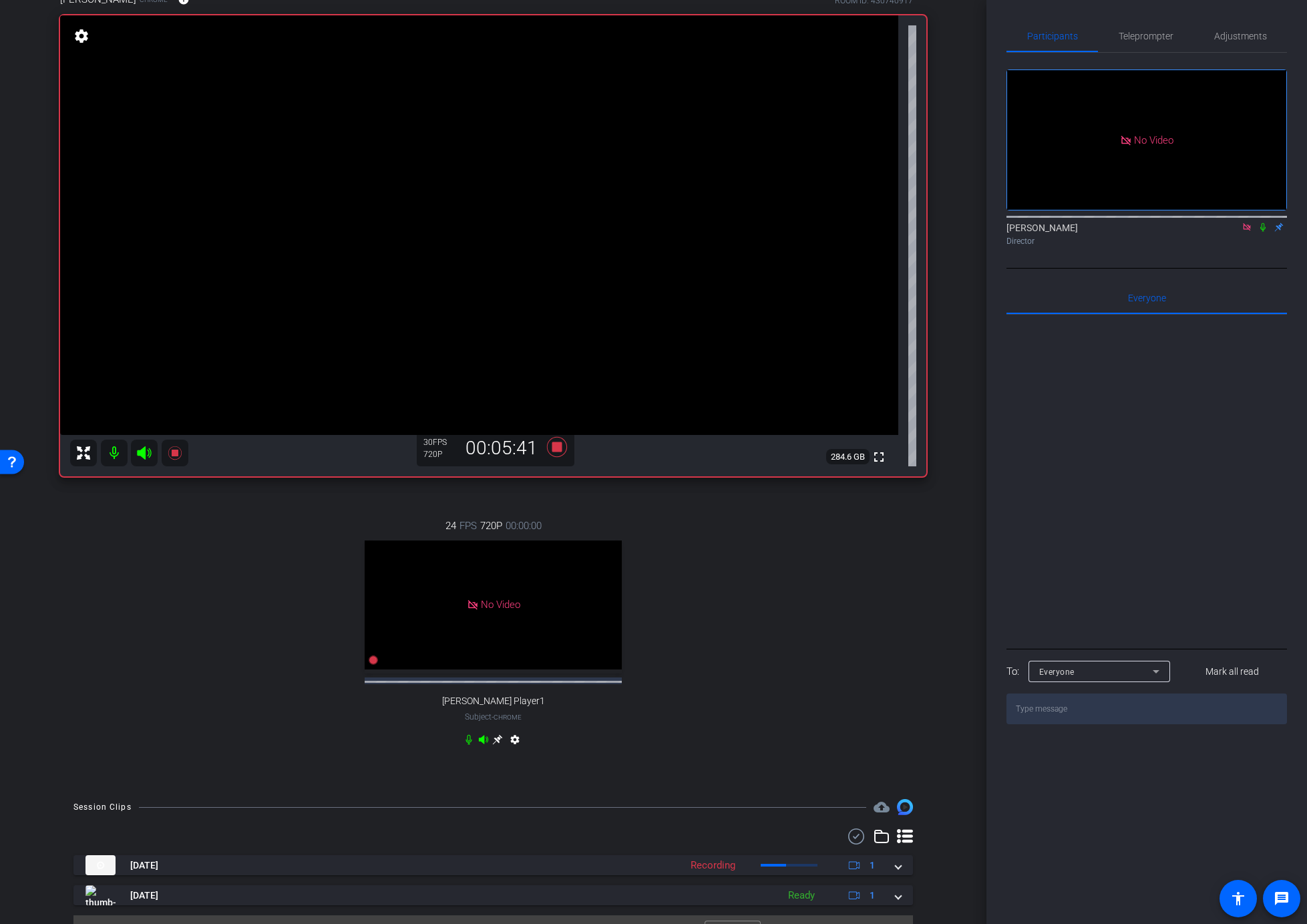
scroll to position [132, 0]
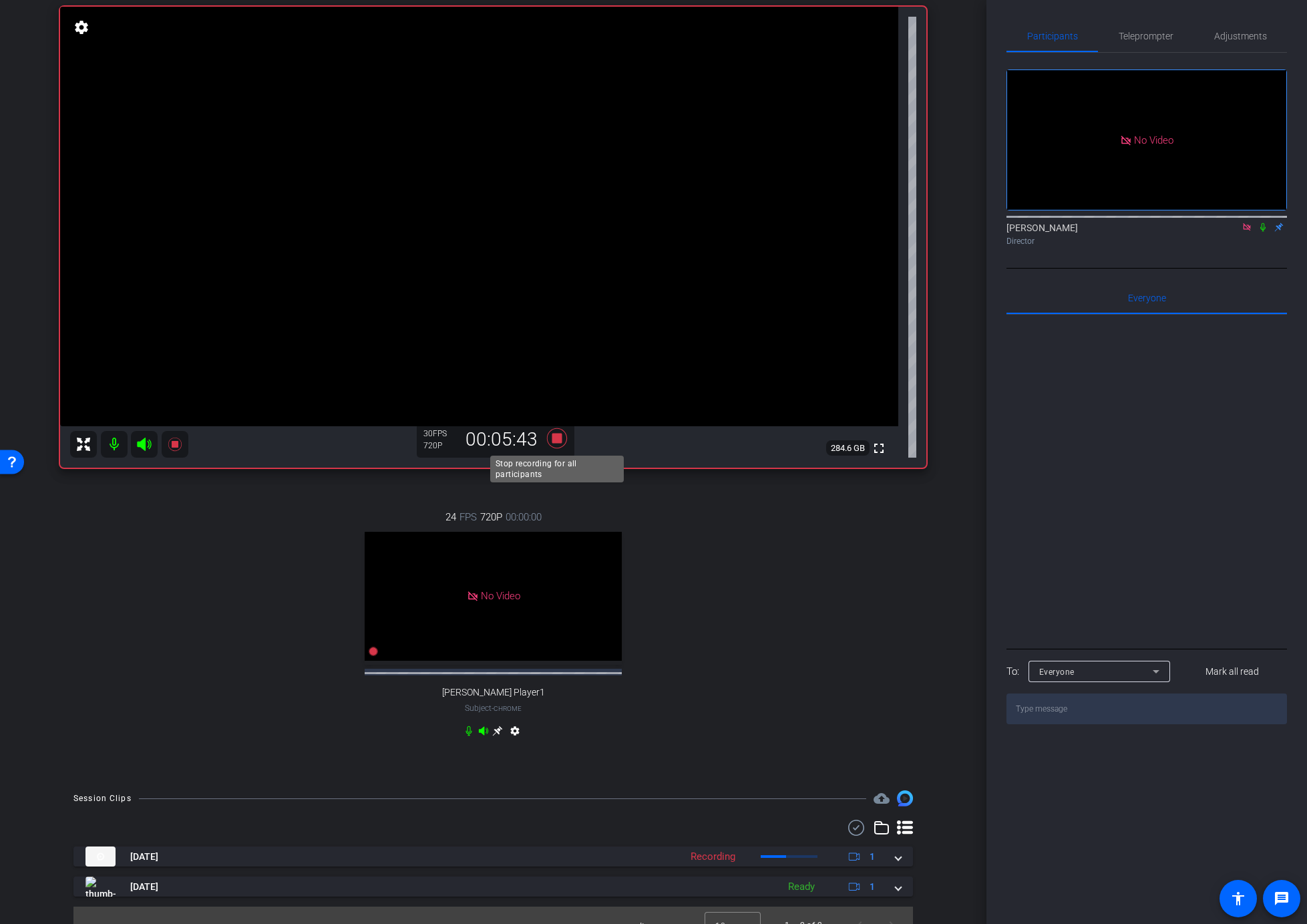
click at [559, 444] on icon at bounding box center [556, 438] width 32 height 24
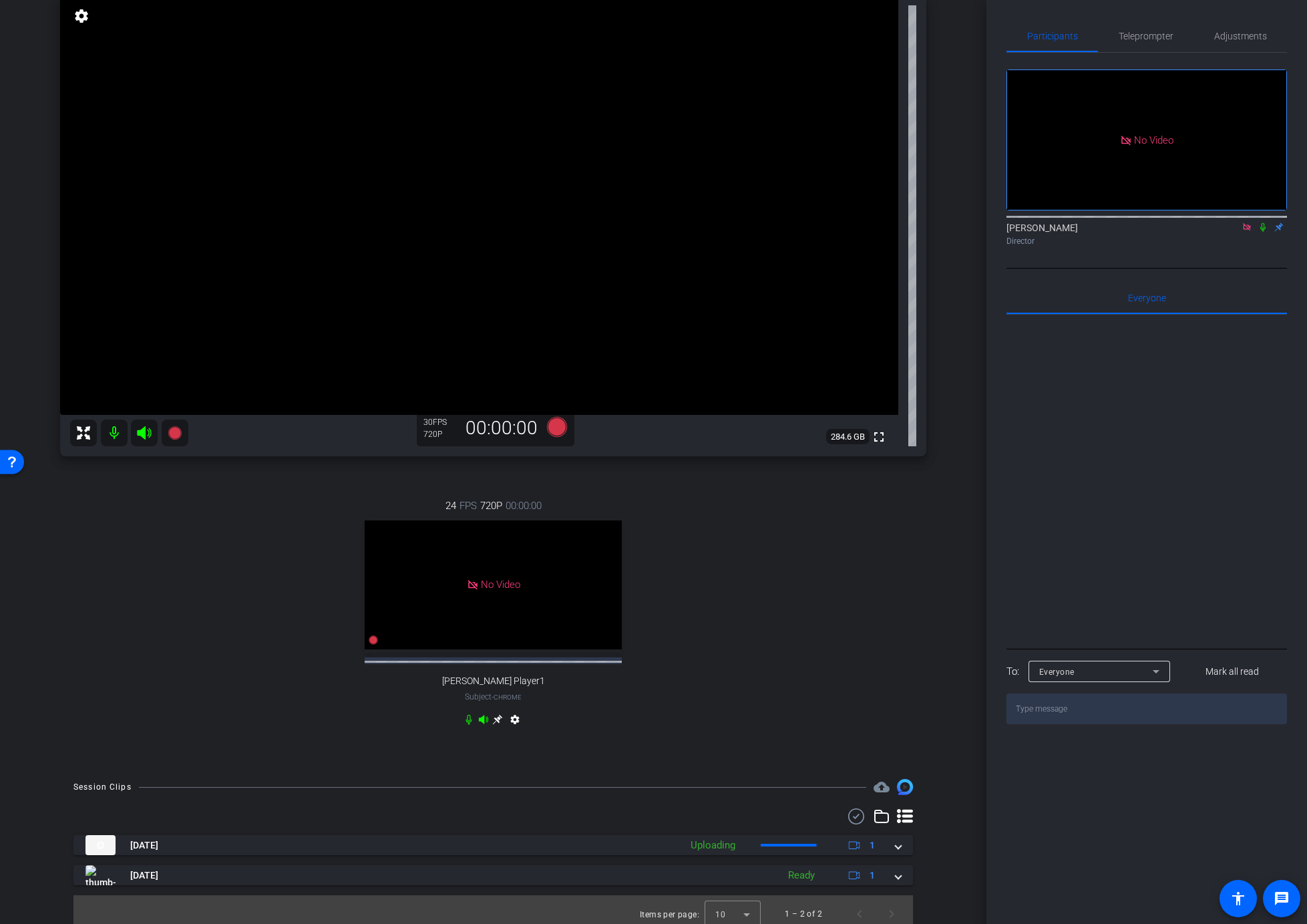
scroll to position [165, 0]
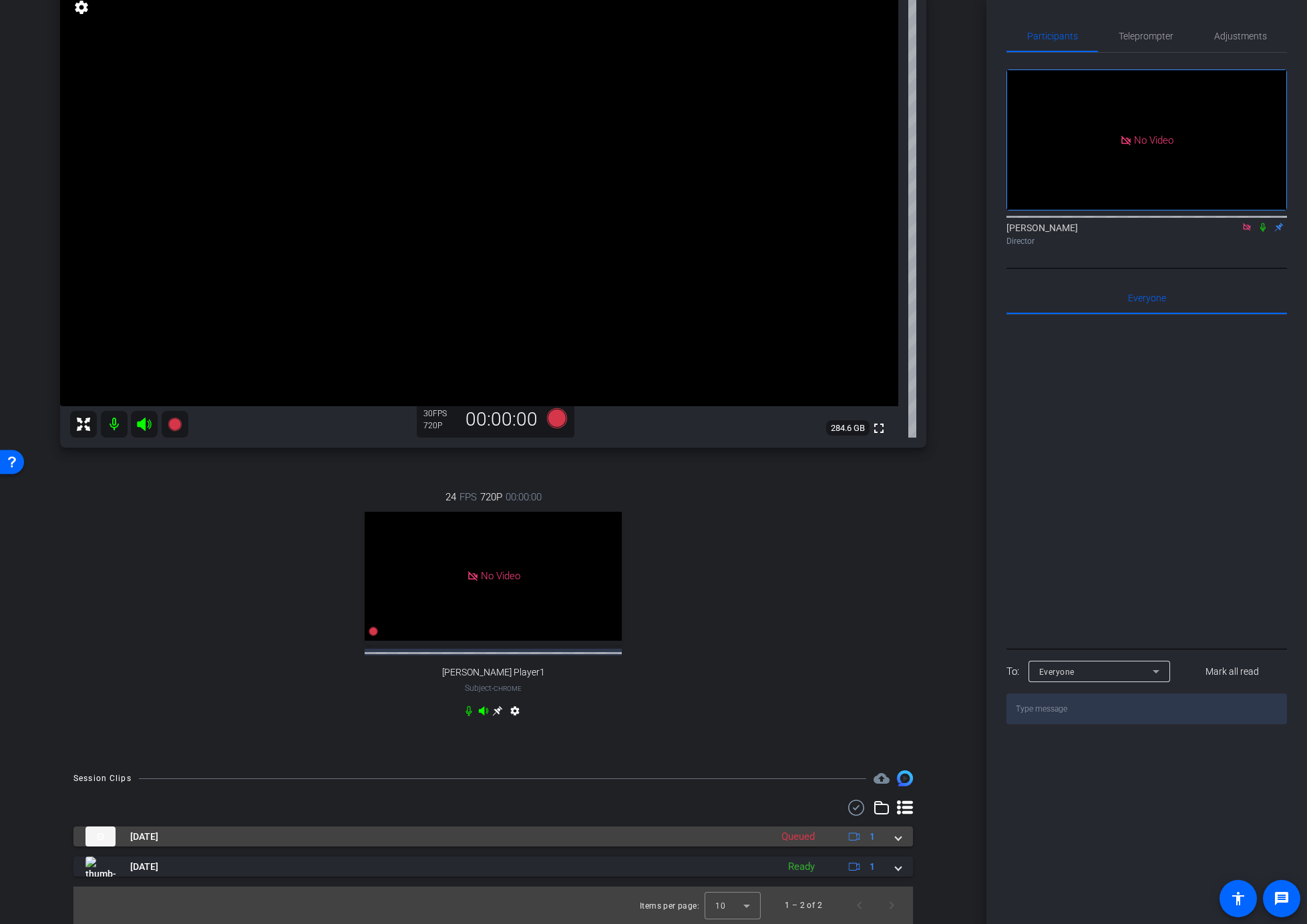
click at [898, 841] on span at bounding box center [898, 837] width 5 height 14
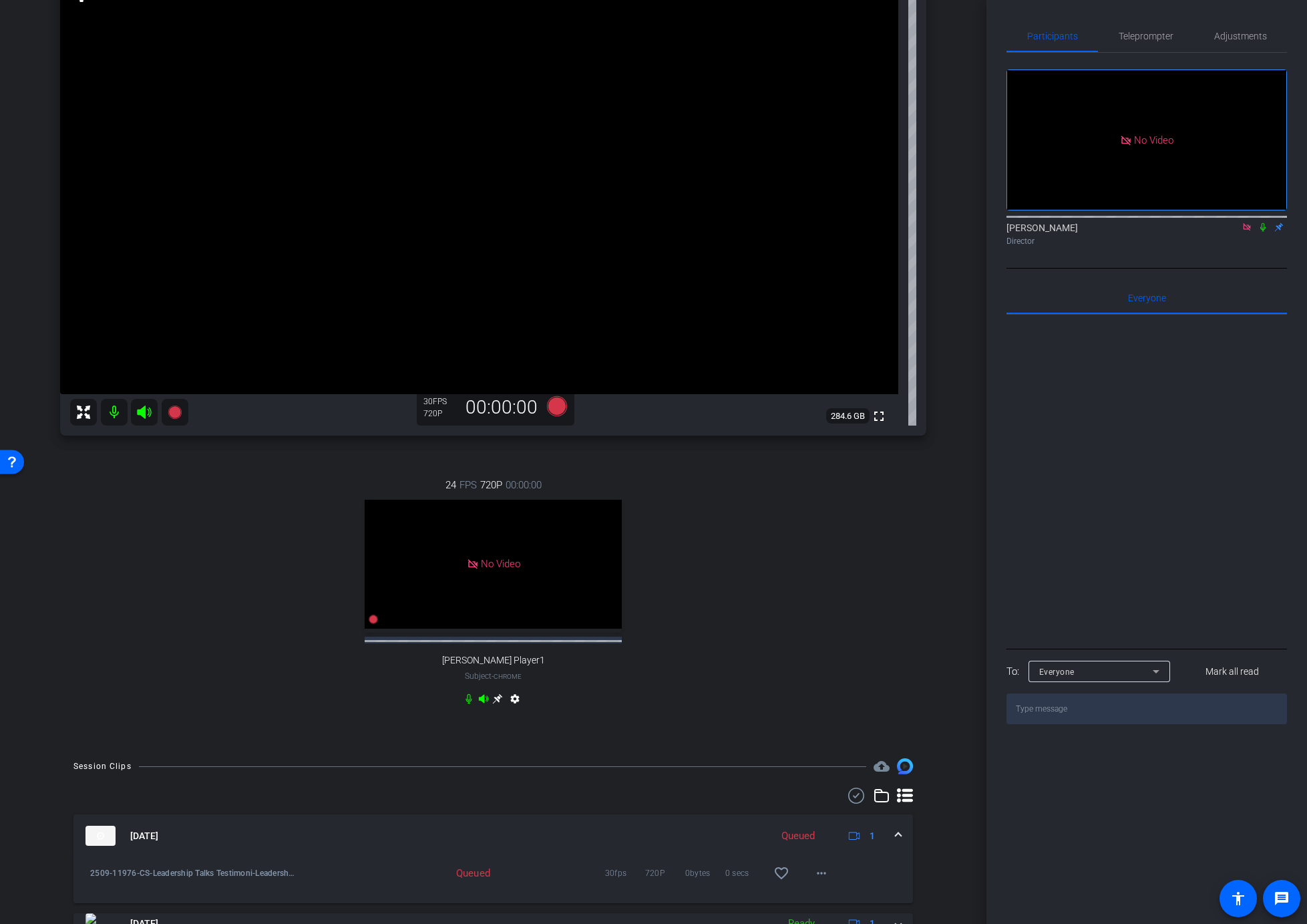
scroll to position [233, 0]
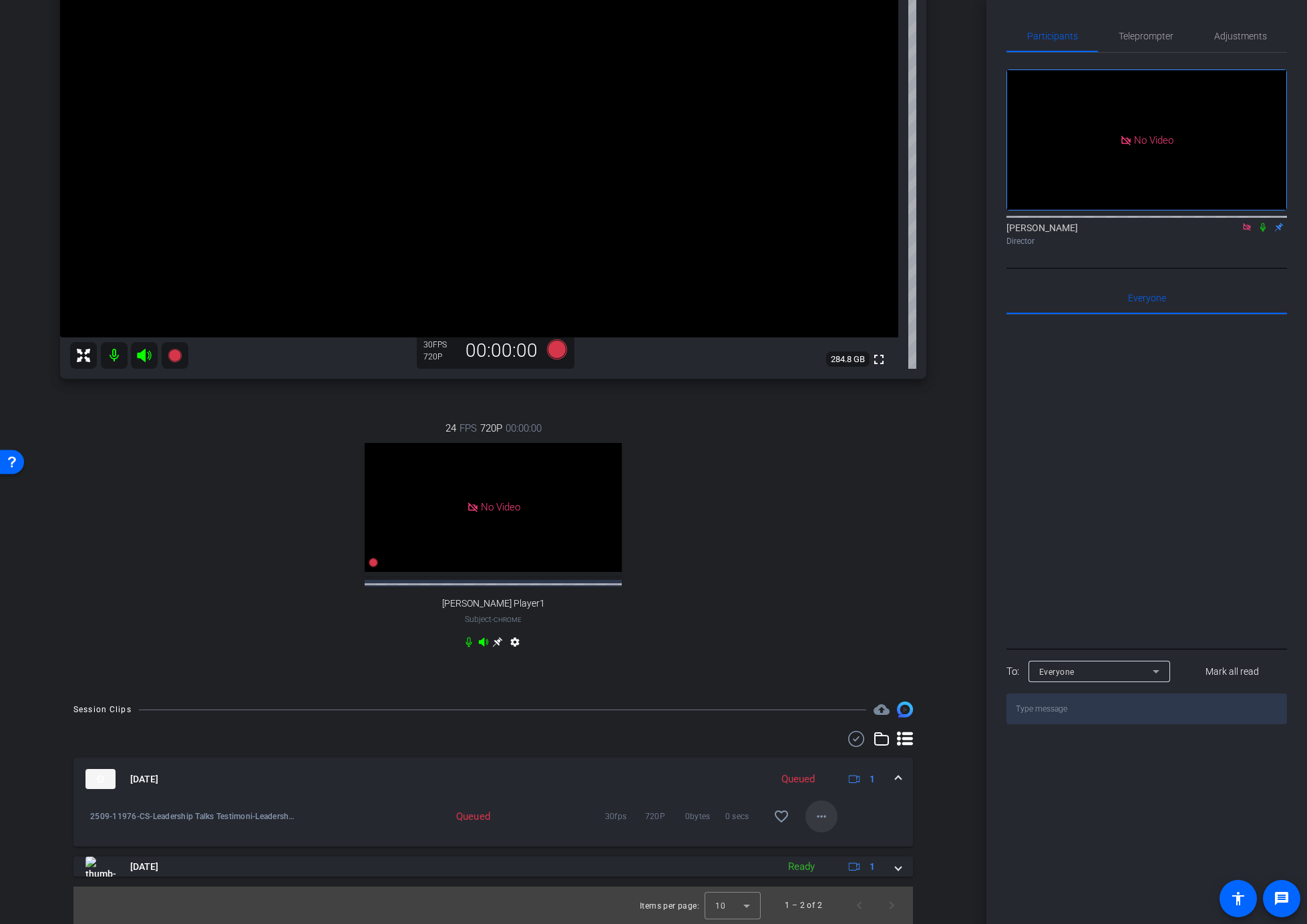
click at [817, 813] on mat-icon "more_horiz" at bounding box center [821, 816] width 16 height 16
click at [868, 604] on div at bounding box center [654, 462] width 1307 height 924
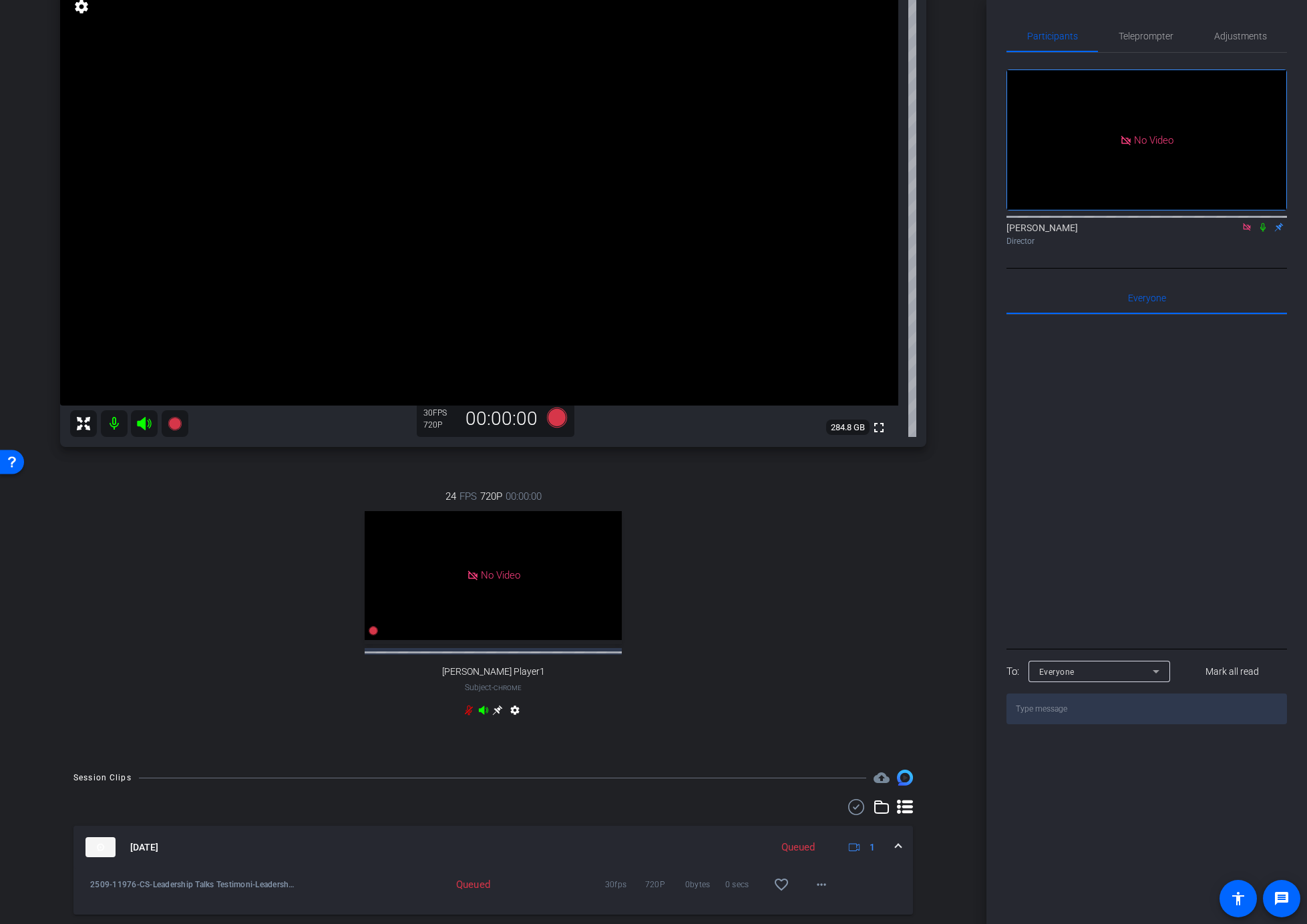
scroll to position [0, 0]
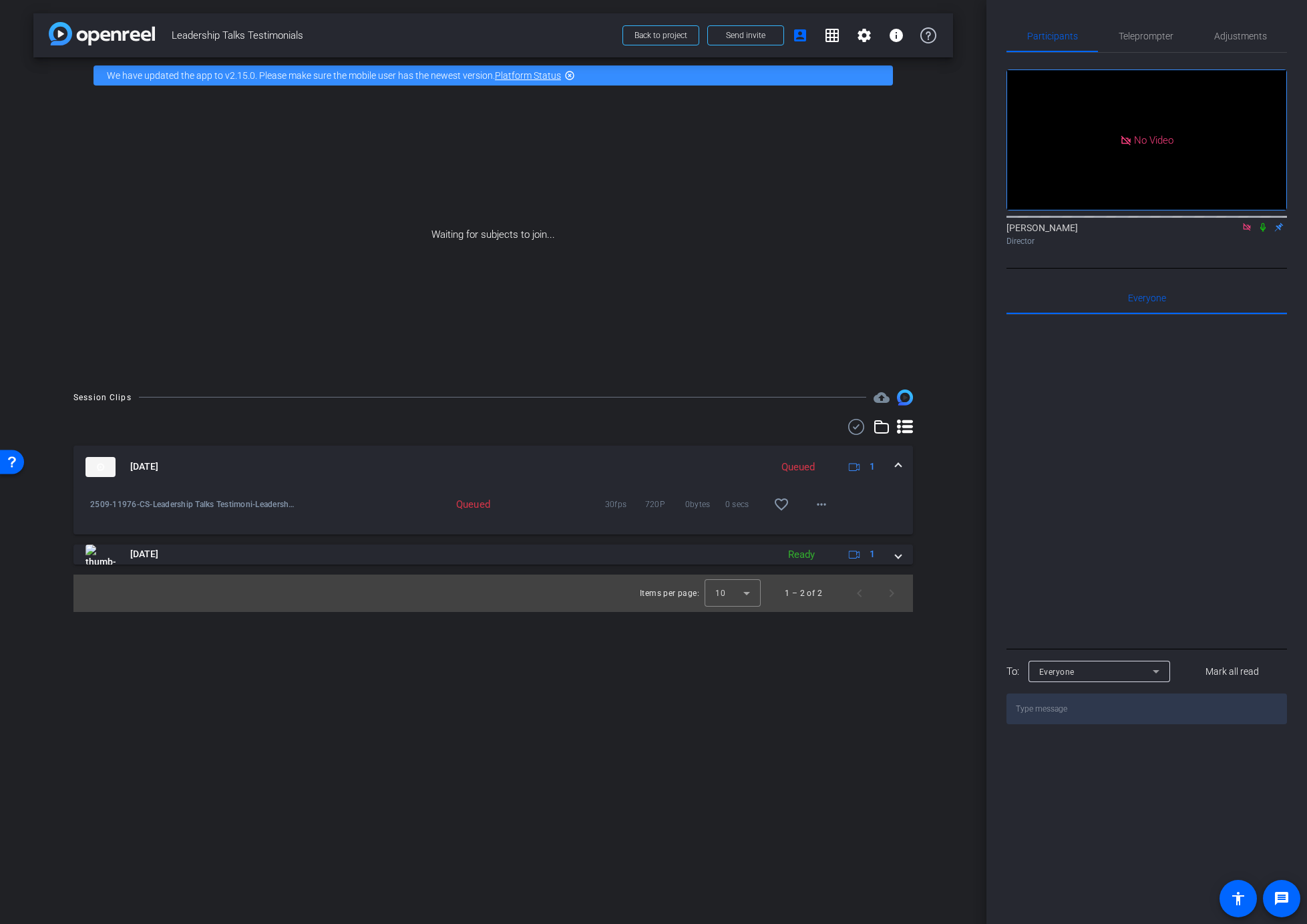
click at [1261, 222] on icon at bounding box center [1262, 227] width 11 height 9
click at [822, 504] on mat-icon "more_horiz" at bounding box center [821, 504] width 16 height 16
click at [927, 517] on div at bounding box center [654, 462] width 1307 height 924
click at [819, 506] on mat-icon "more_horiz" at bounding box center [821, 504] width 16 height 16
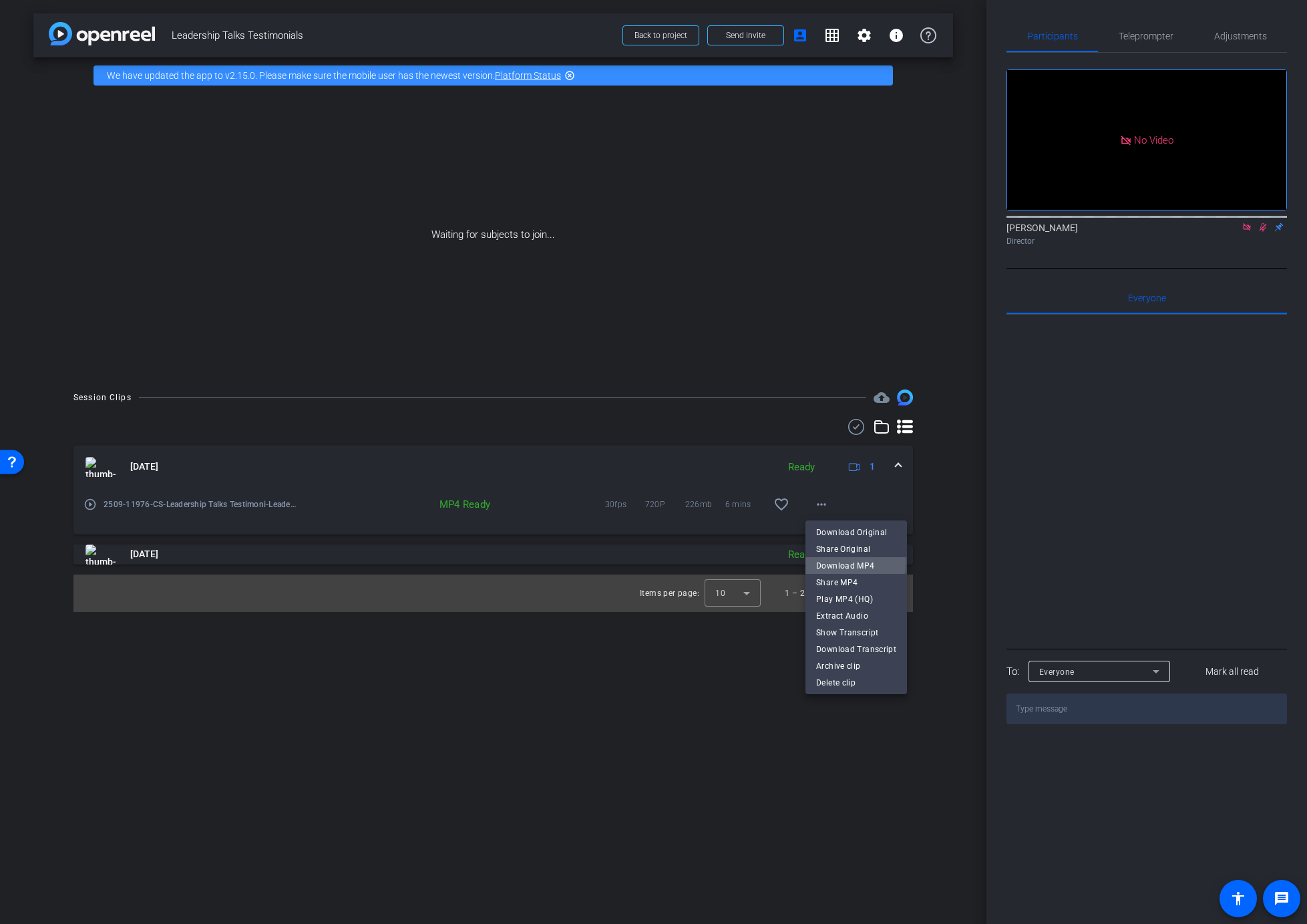
click at [826, 562] on span "Download MP4" at bounding box center [856, 565] width 80 height 16
